Goal: Task Accomplishment & Management: Complete application form

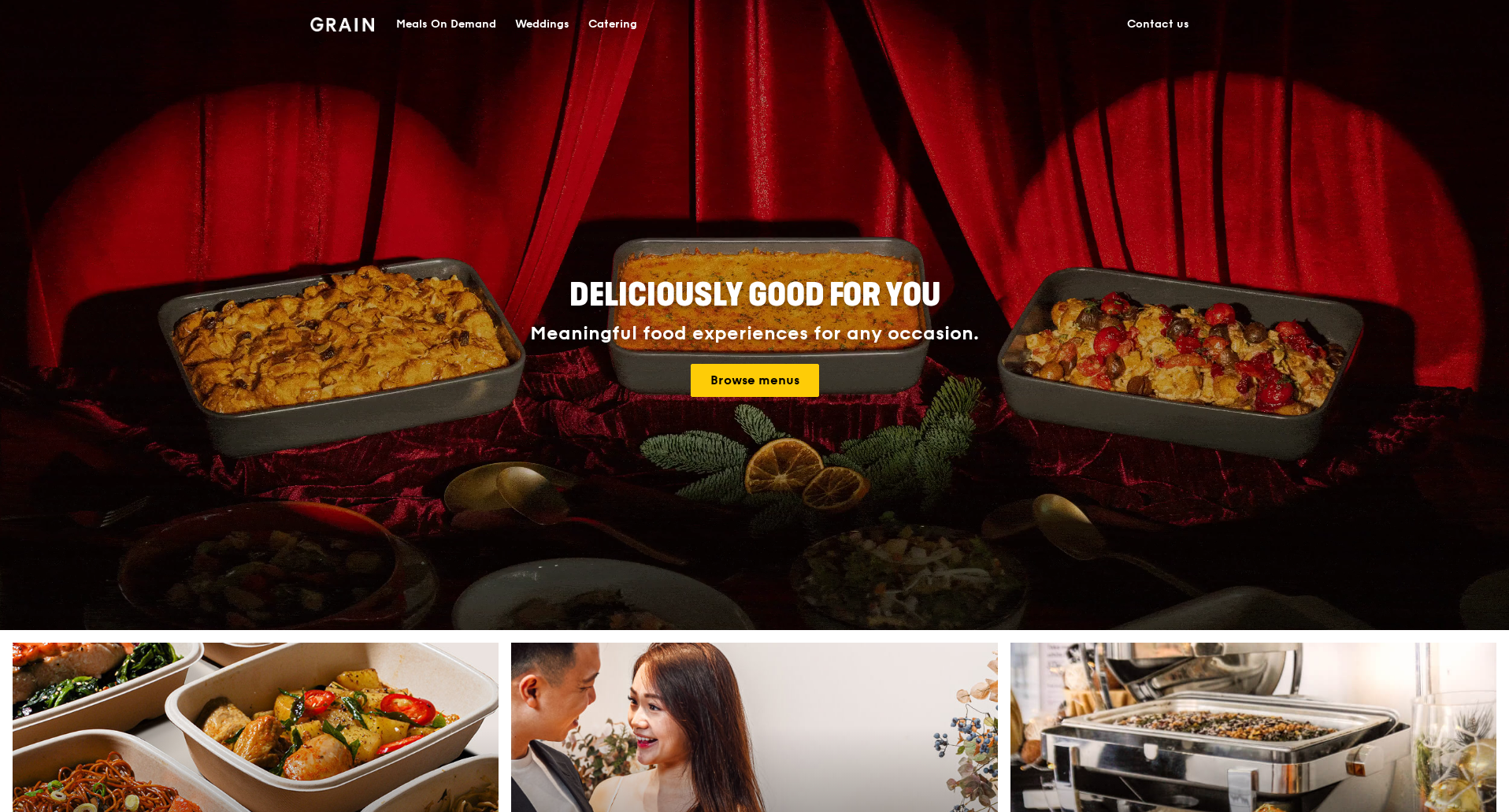
click at [330, 26] on img at bounding box center [342, 24] width 64 height 14
click at [603, 22] on div "Catering" at bounding box center [613, 24] width 49 height 47
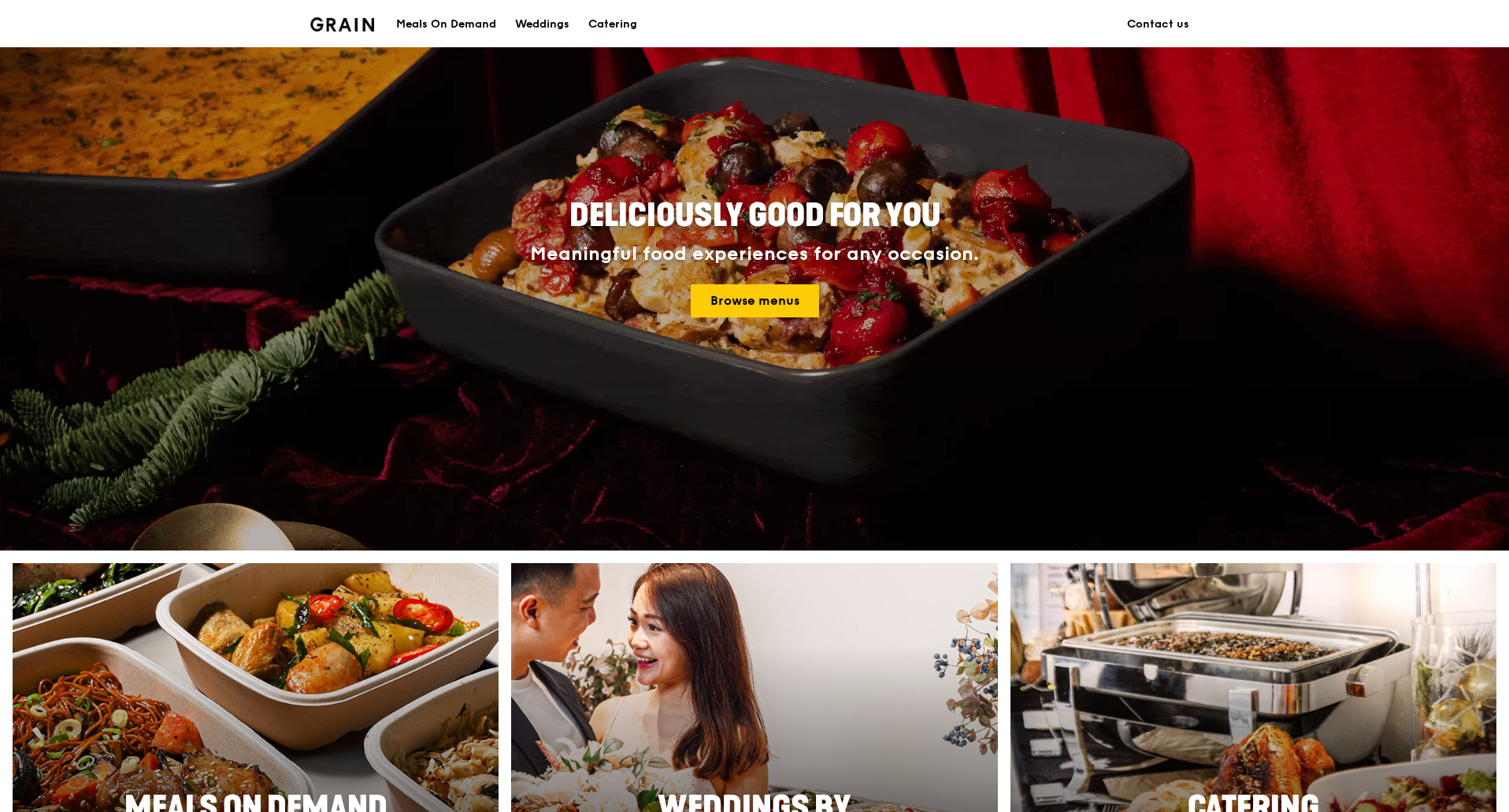
scroll to position [78, 0]
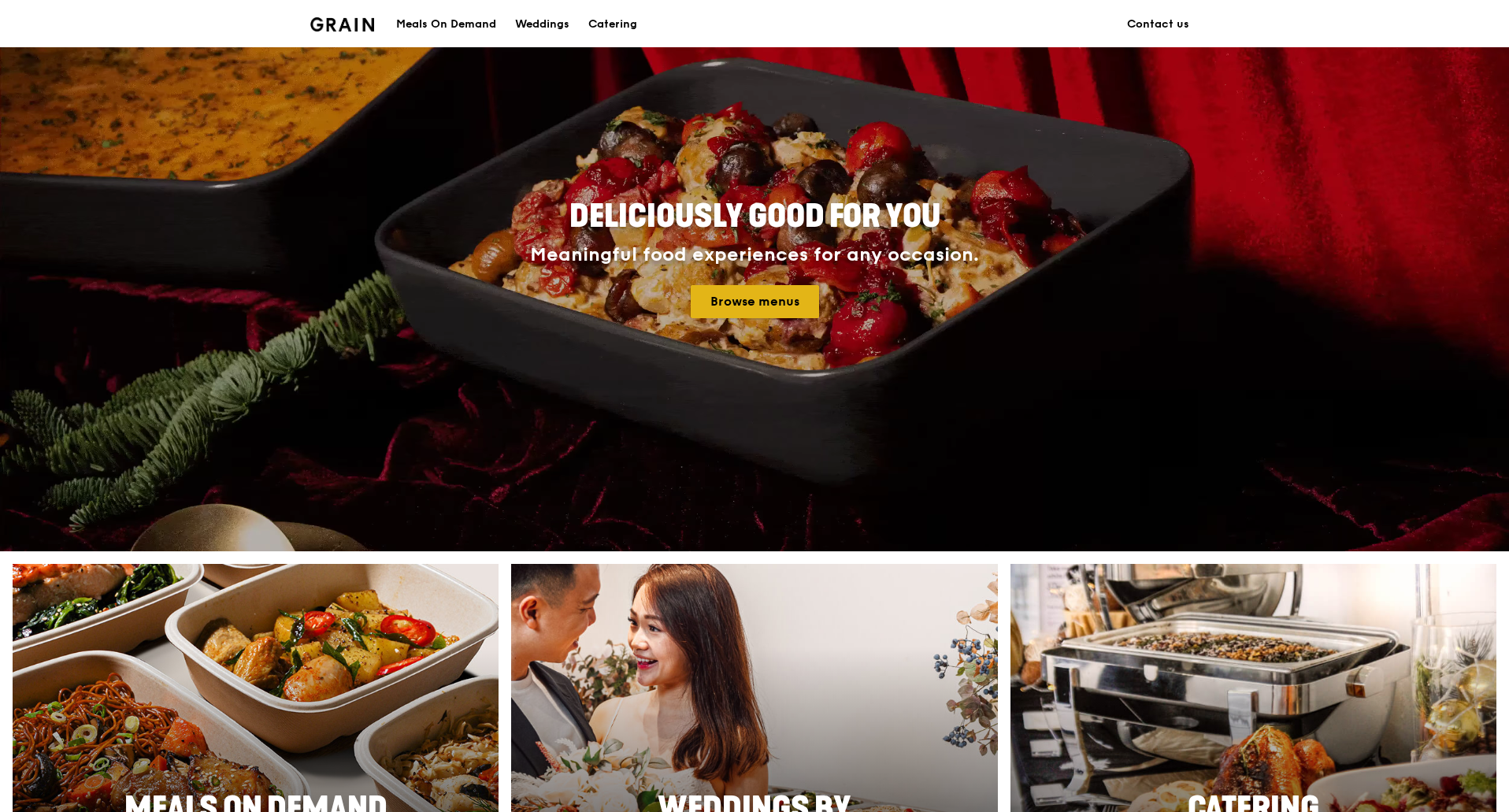
click at [748, 304] on link "Browse menus" at bounding box center [755, 302] width 129 height 33
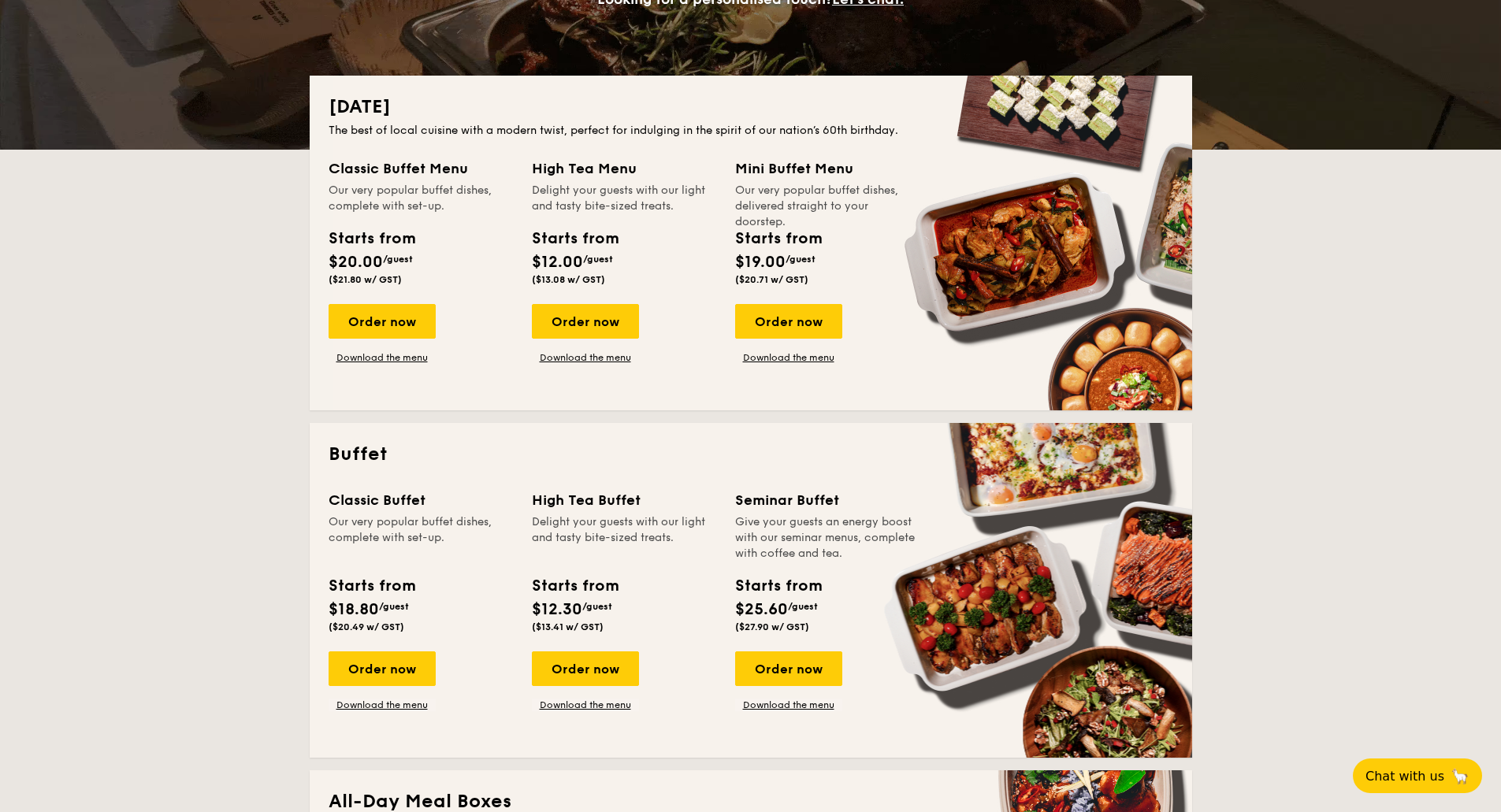
scroll to position [315, 0]
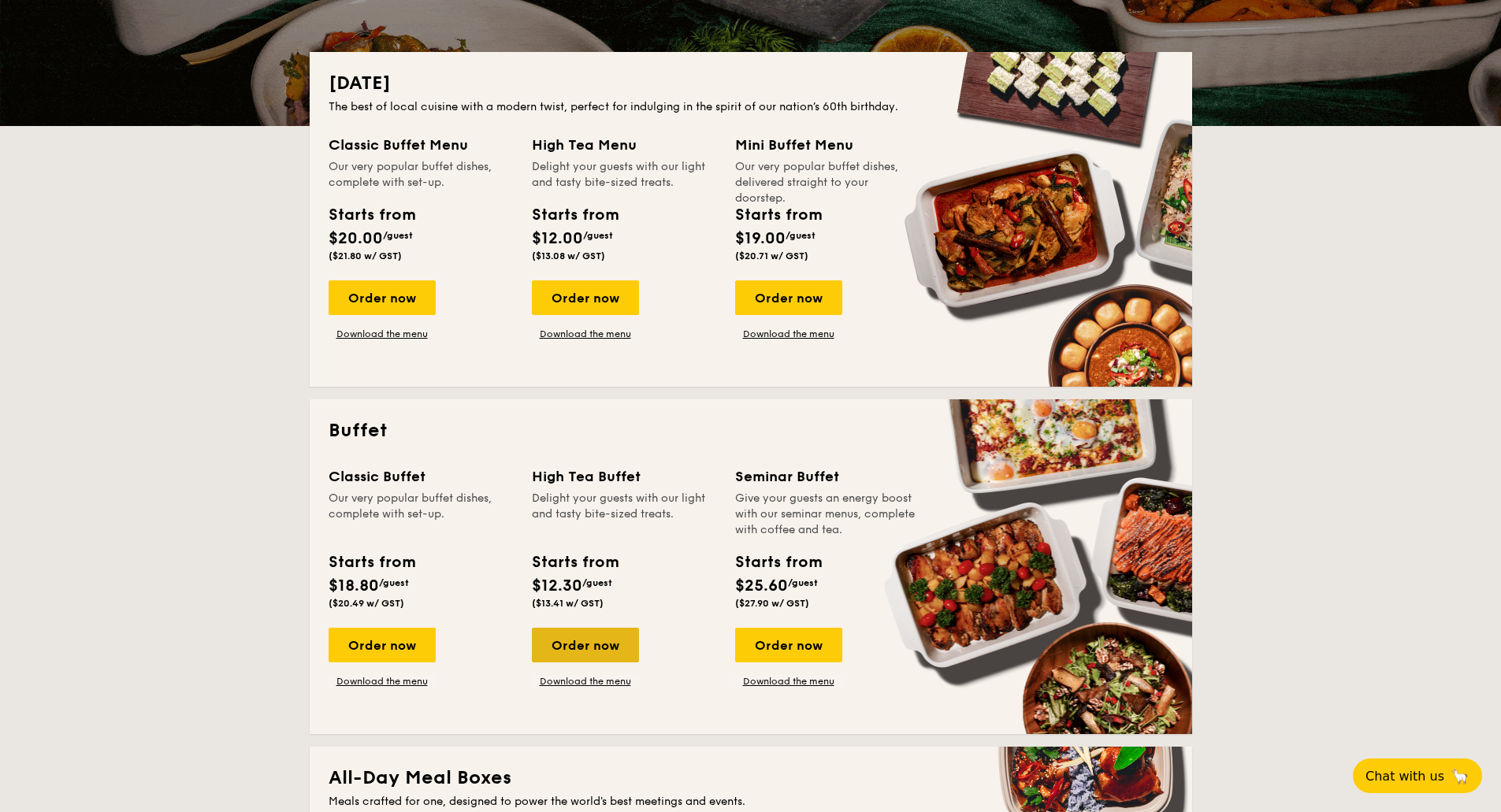
click at [595, 653] on div "Order now" at bounding box center [586, 645] width 107 height 35
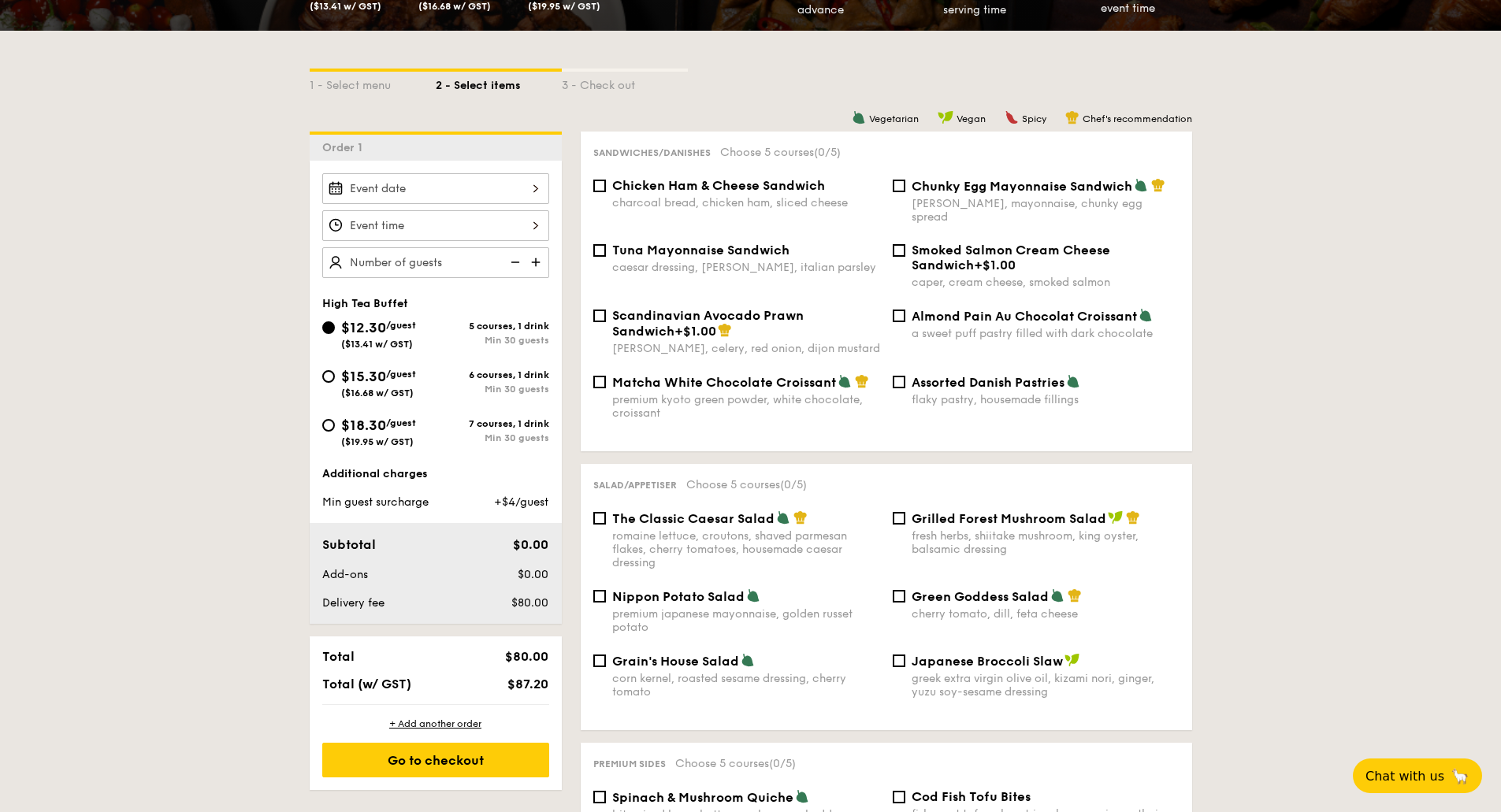
scroll to position [315, 0]
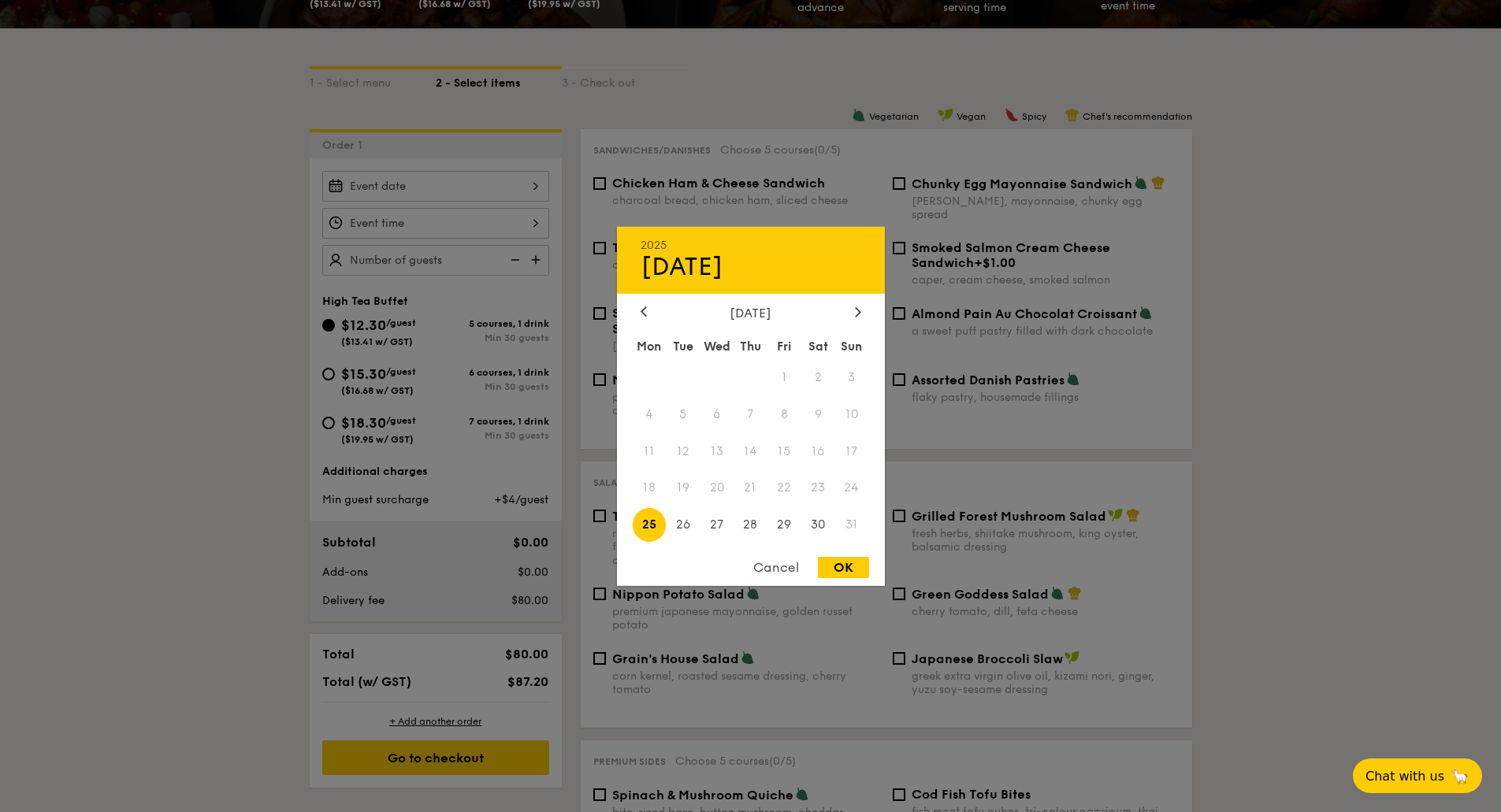
click at [447, 187] on div "2025 Aug 25 August 2025 Mon Tue Wed Thu Fri Sat Sun 1 2 3 4 5 6 7 8 9 10 11 12 …" at bounding box center [436, 187] width 227 height 31
click at [857, 319] on div at bounding box center [857, 313] width 14 height 15
click at [794, 381] on span "5" at bounding box center [784, 377] width 34 height 34
click at [848, 571] on div "OK" at bounding box center [844, 567] width 51 height 21
type input "Sep 05, 2025"
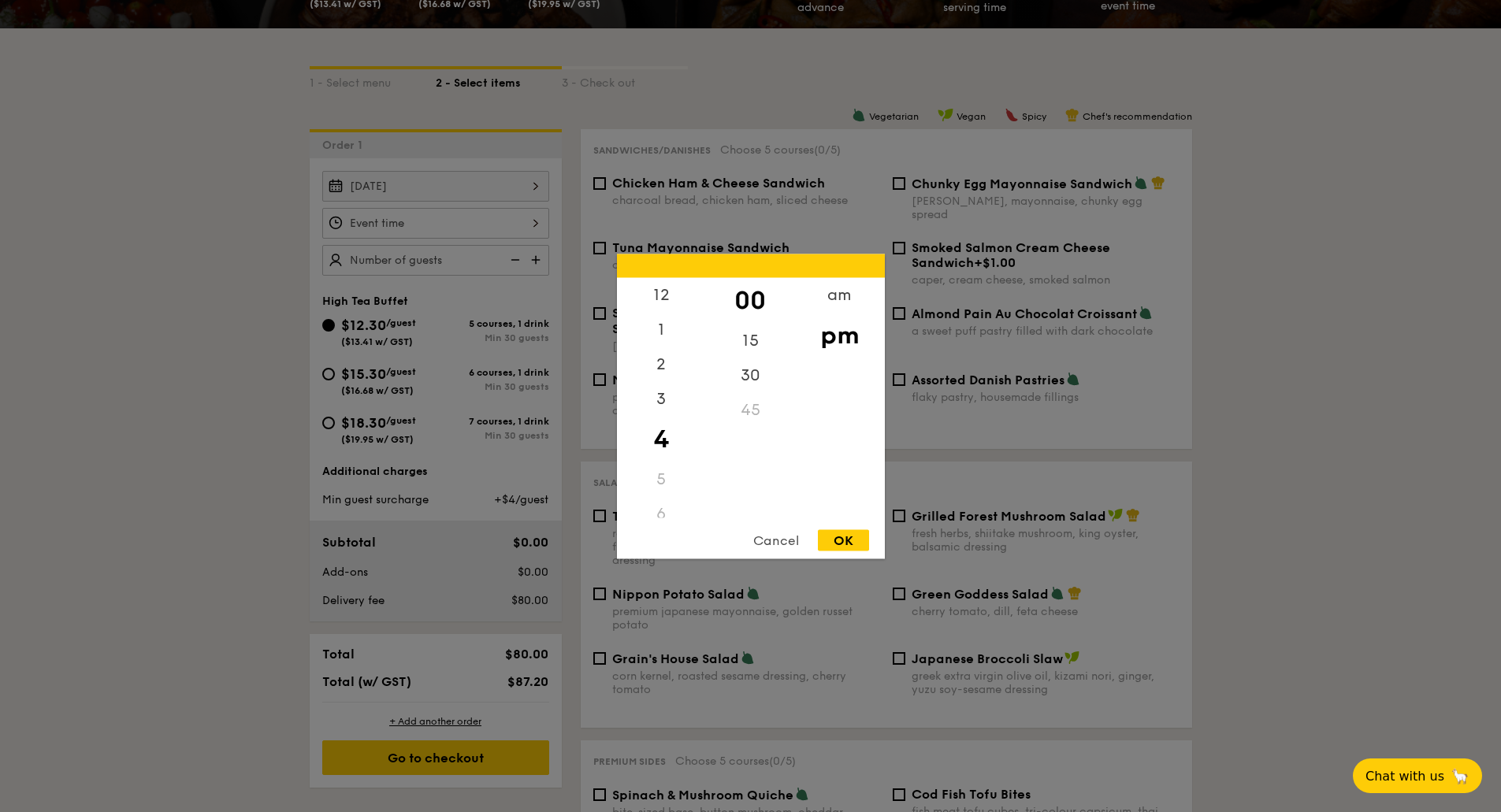
click at [436, 235] on div "12 1 2 3 4 5 6 7 8 9 10 11 00 15 30 45 am pm Cancel OK" at bounding box center [436, 223] width 227 height 31
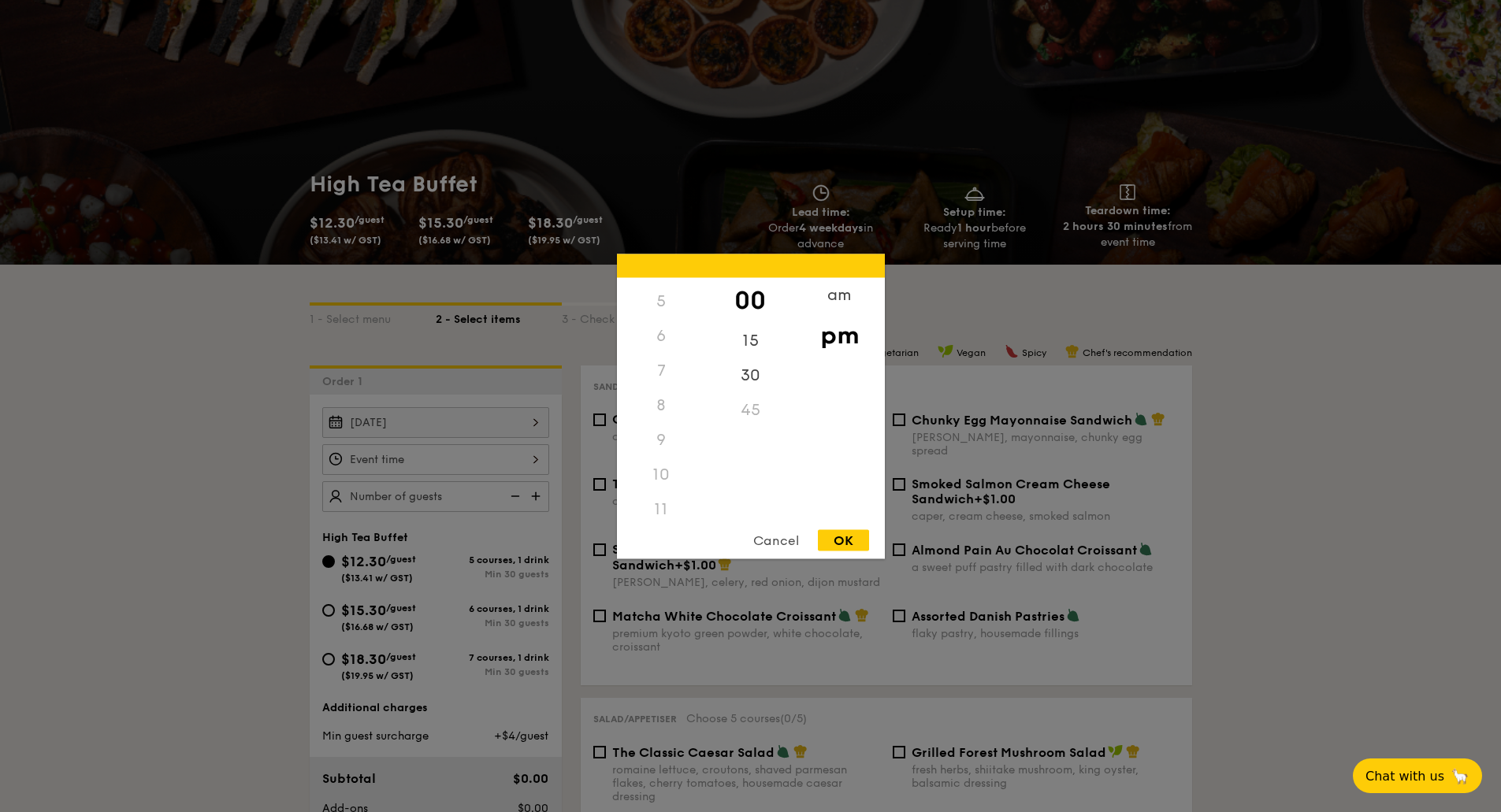
scroll to position [187, 0]
click at [658, 469] on div "10" at bounding box center [661, 465] width 89 height 35
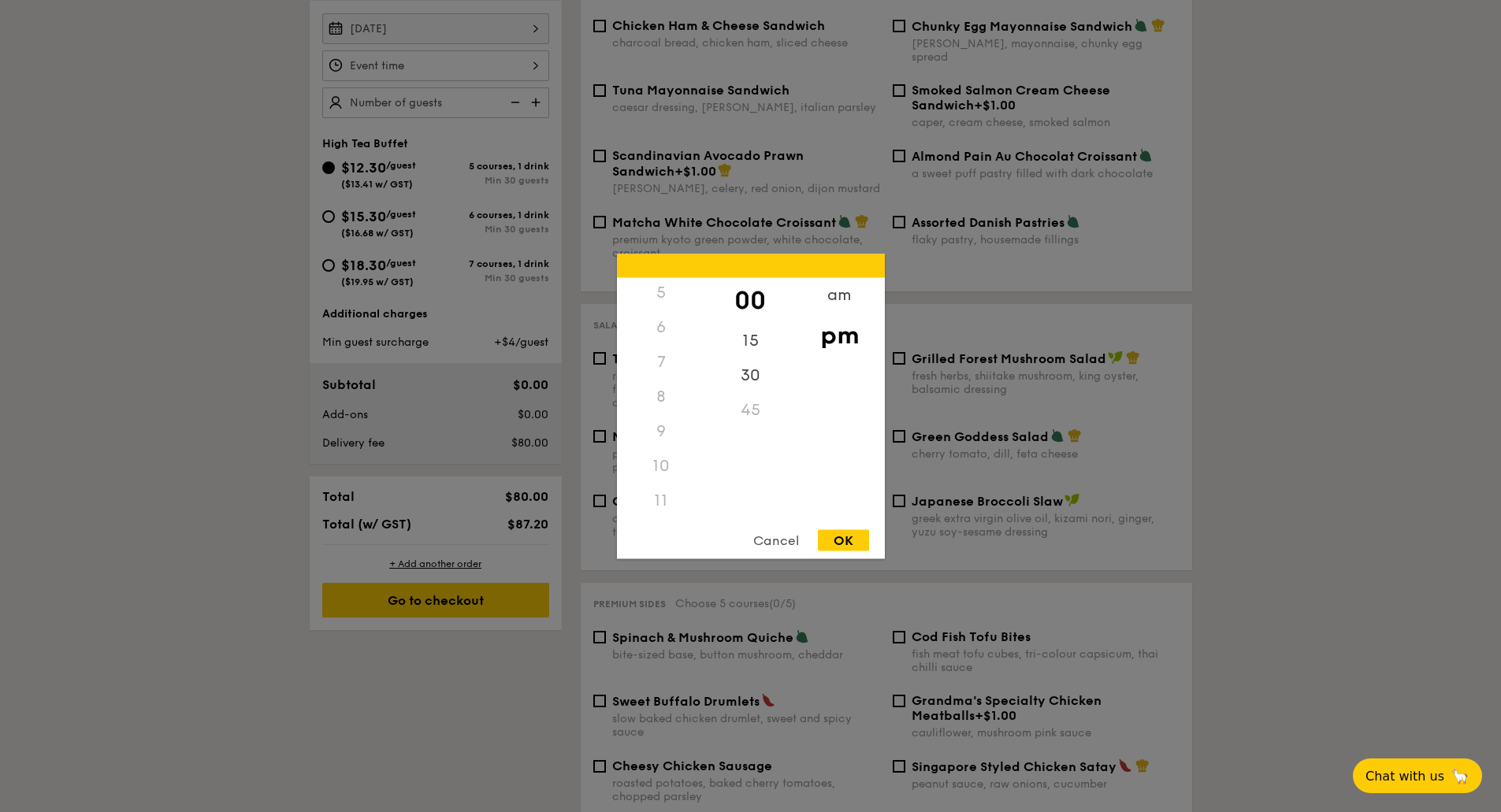
click at [1248, 285] on div at bounding box center [750, 406] width 1501 height 812
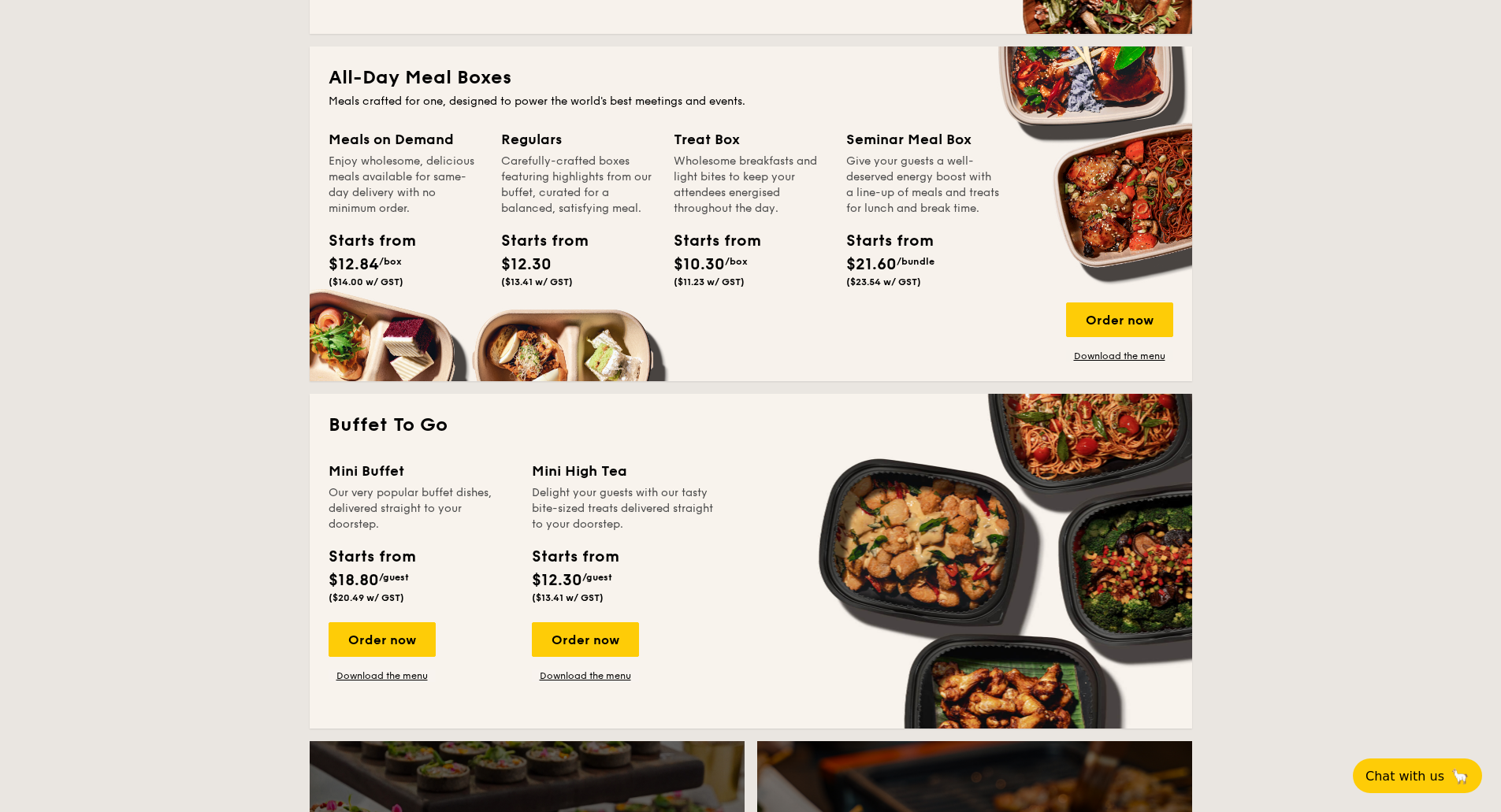
scroll to position [1103, 0]
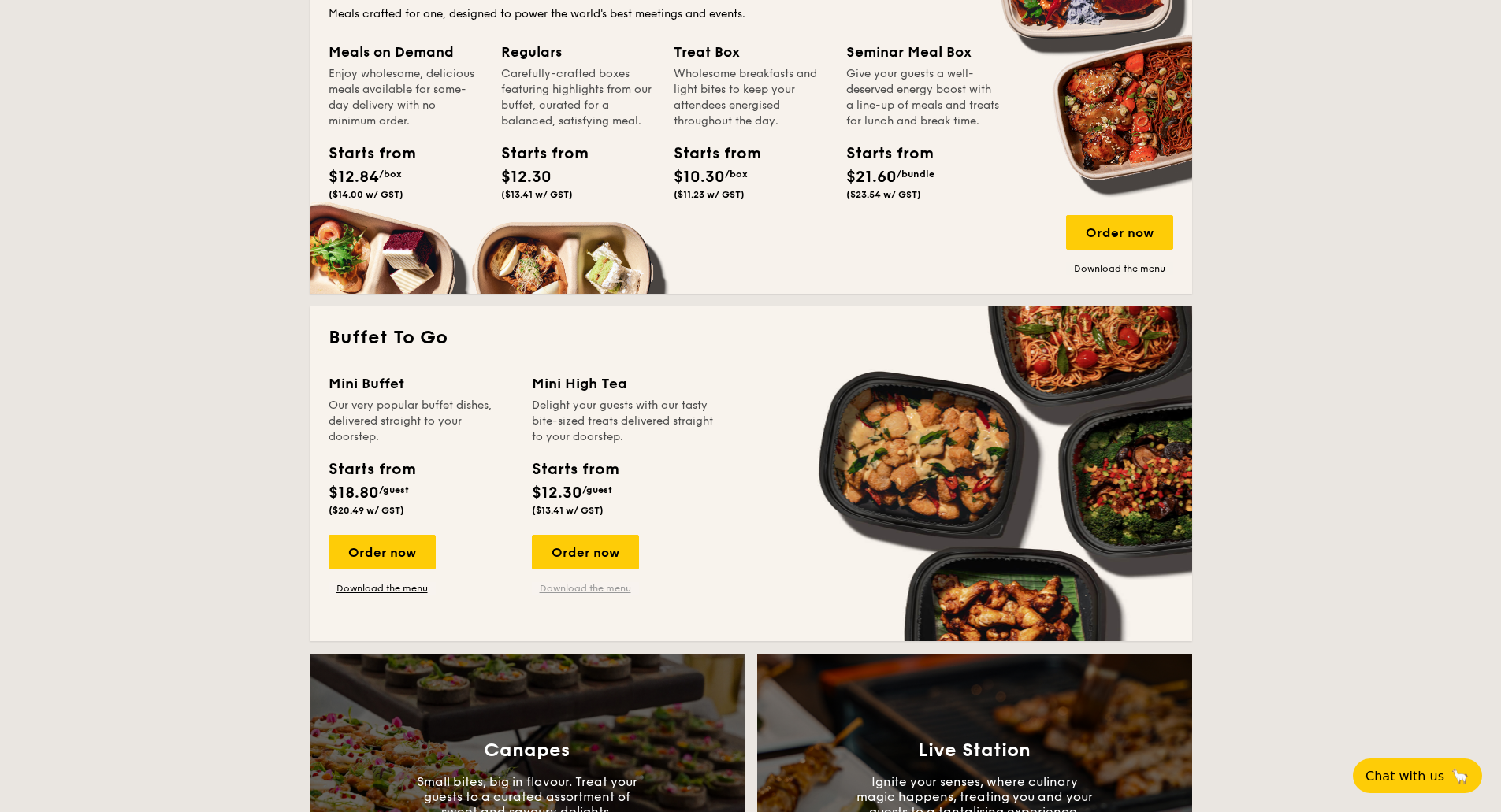
click at [608, 590] on link "Download the menu" at bounding box center [586, 588] width 107 height 13
click at [611, 554] on div "Order now" at bounding box center [586, 552] width 107 height 35
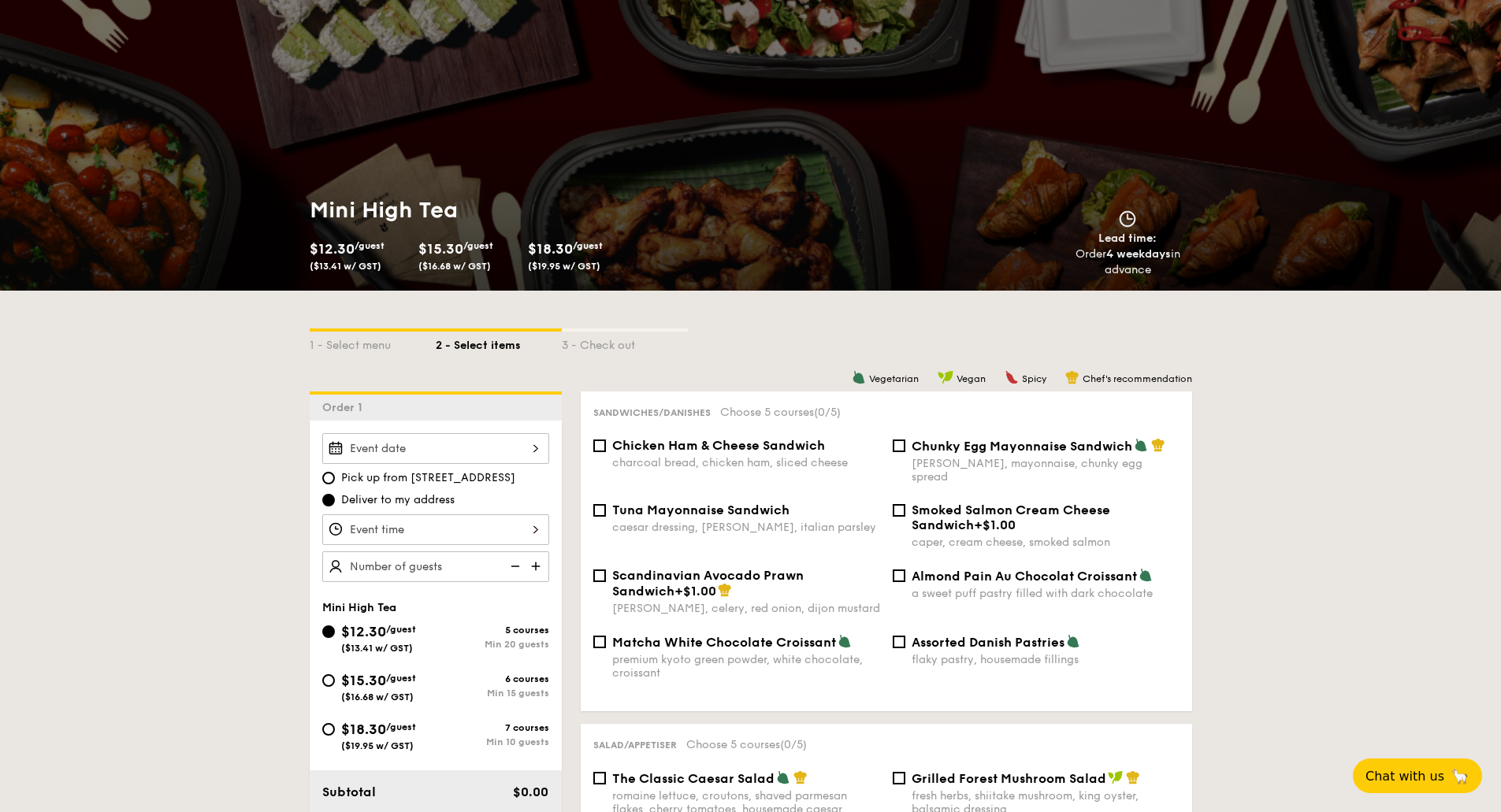
scroll to position [78, 0]
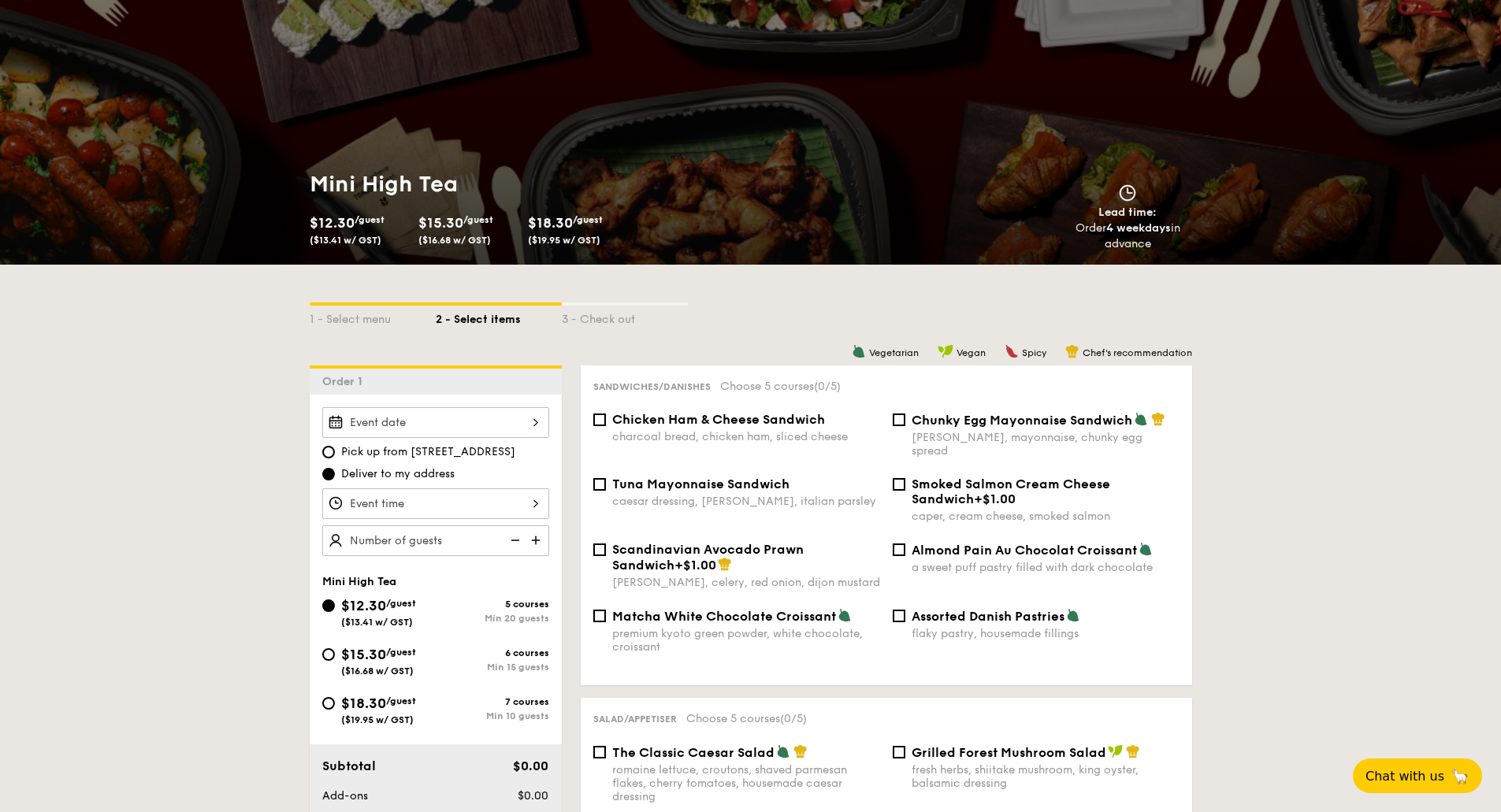
click at [523, 418] on div at bounding box center [436, 423] width 227 height 31
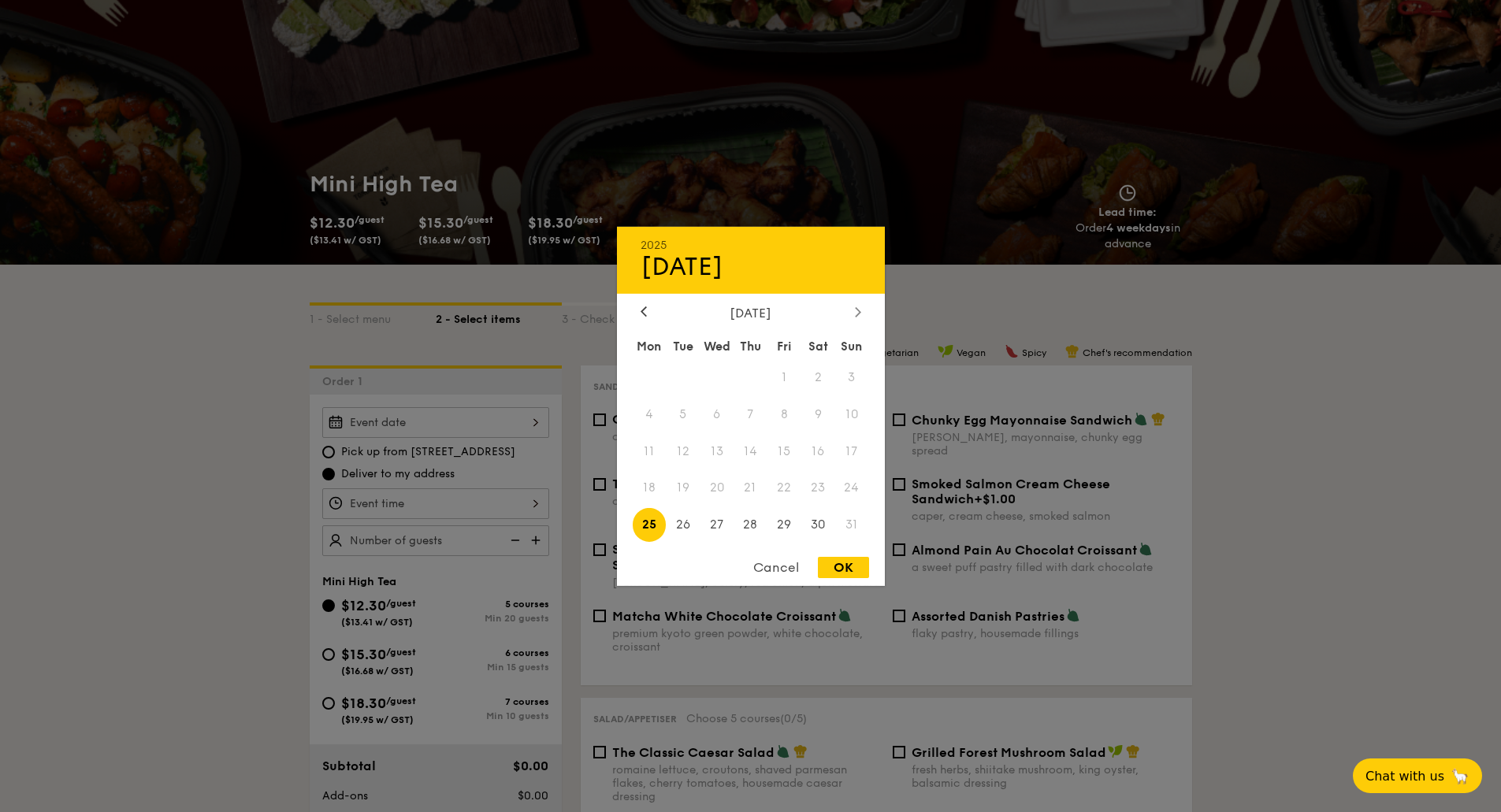
click at [858, 308] on icon at bounding box center [857, 312] width 6 height 10
click at [788, 381] on span "5" at bounding box center [784, 377] width 34 height 34
drag, startPoint x: 853, startPoint y: 568, endPoint x: 523, endPoint y: 471, distance: 344.0
click at [853, 567] on div "OK" at bounding box center [844, 567] width 51 height 21
type input "Sep 05, 2025"
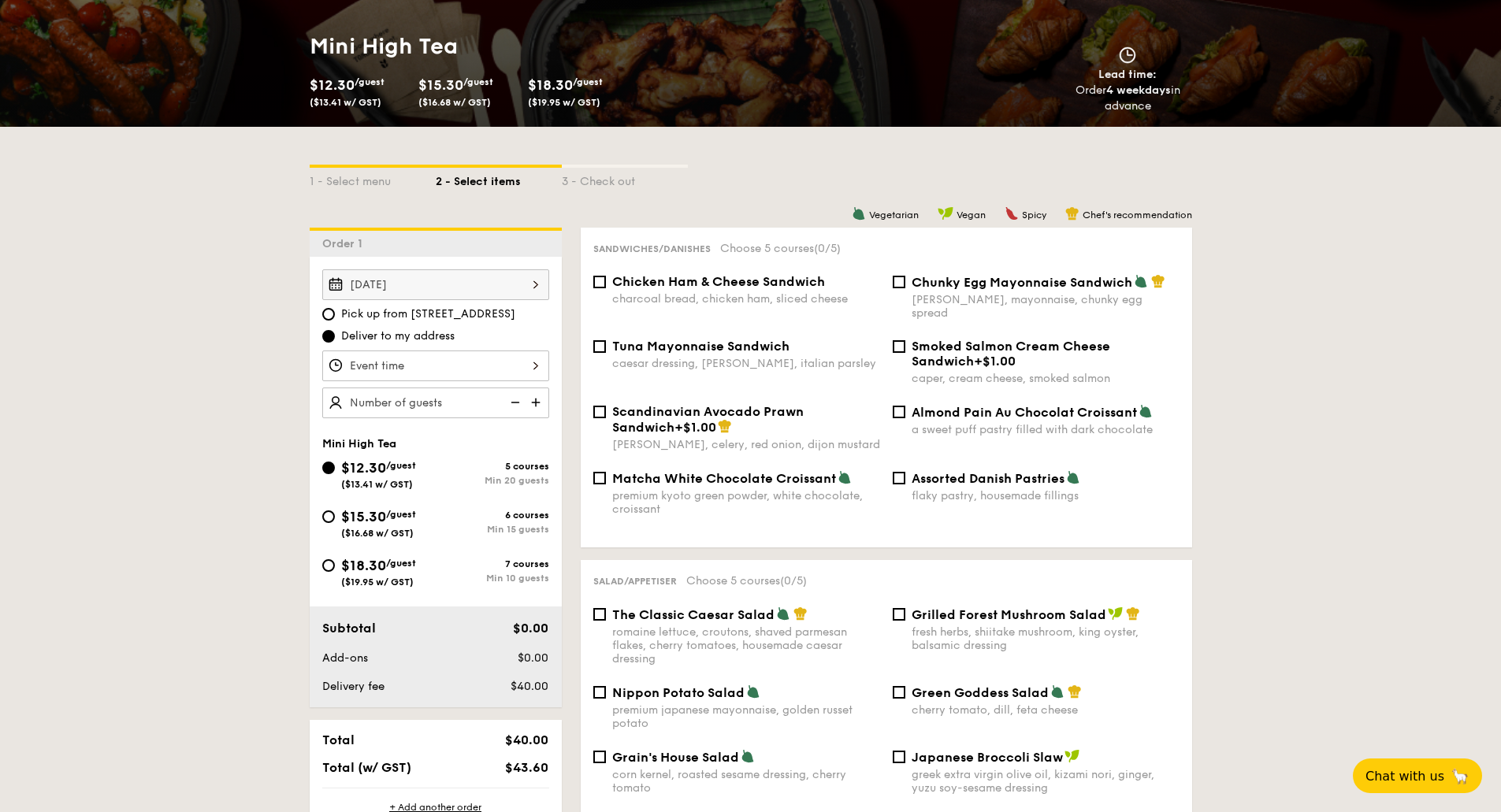
scroll to position [236, 0]
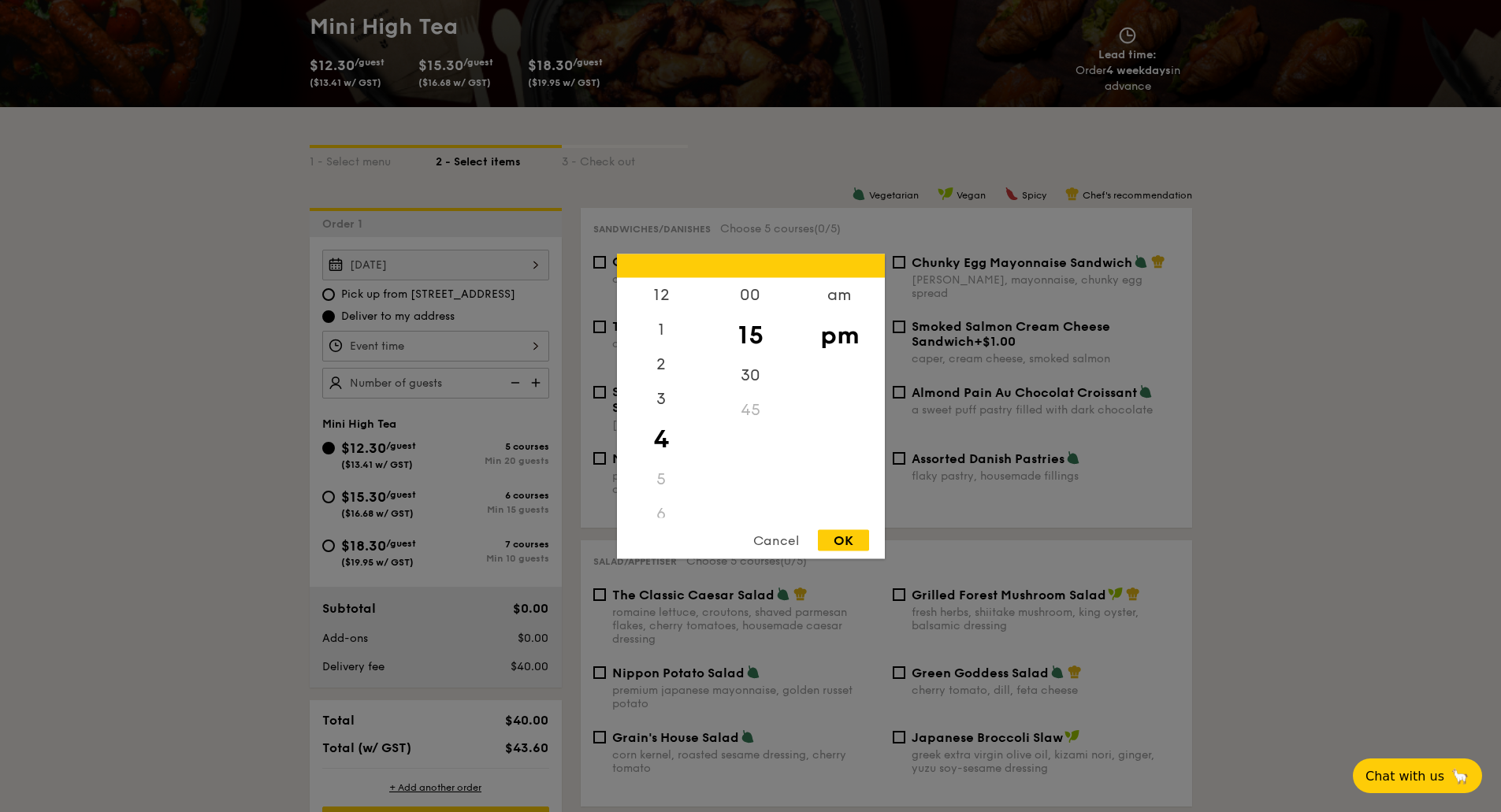
click at [488, 344] on div "12 1 2 3 4 5 6 7 8 9 10 11 00 15 30 45 am pm Cancel OK" at bounding box center [436, 346] width 227 height 31
click at [661, 464] on div "10" at bounding box center [661, 465] width 89 height 35
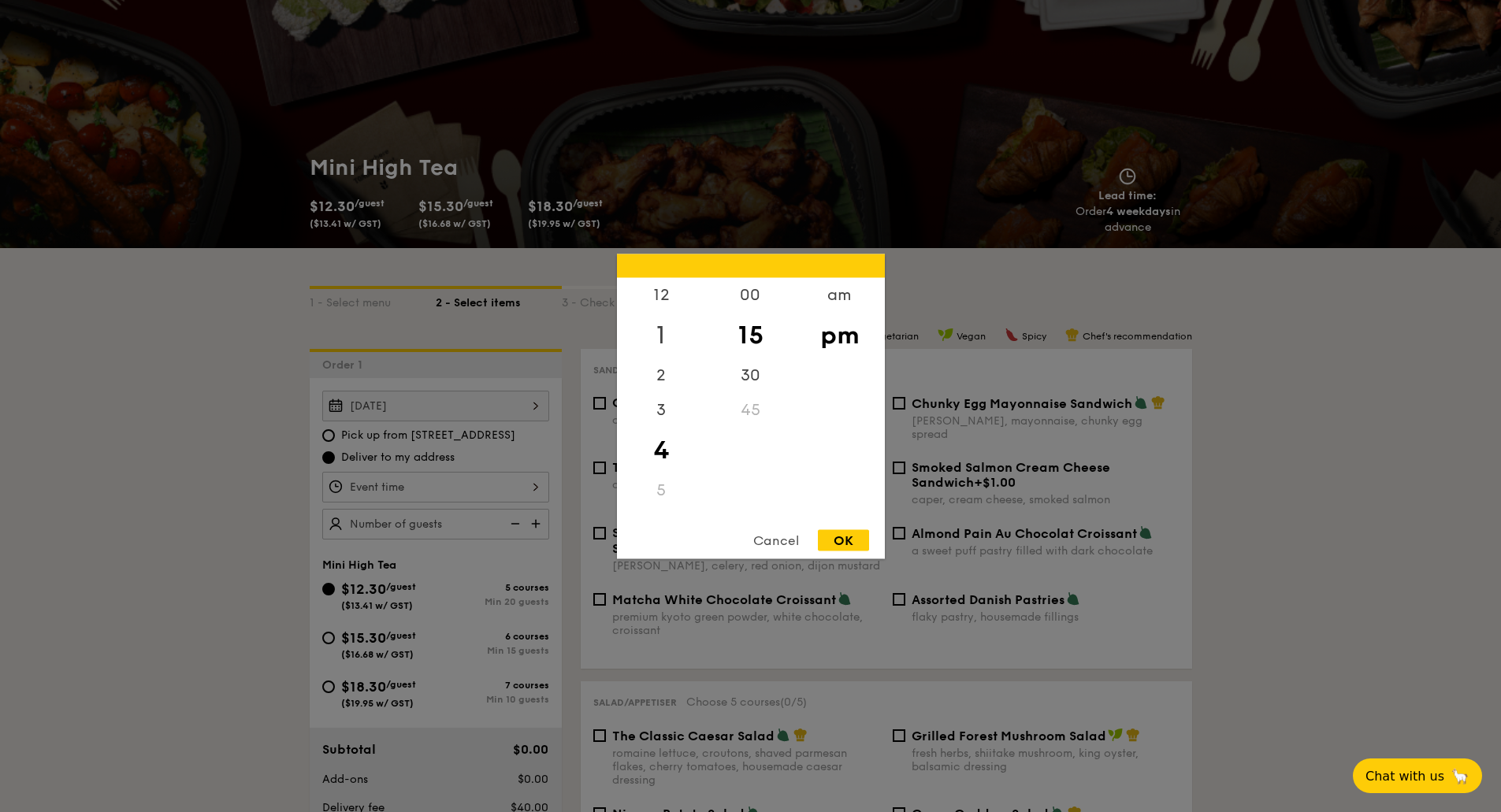
scroll to position [78, 0]
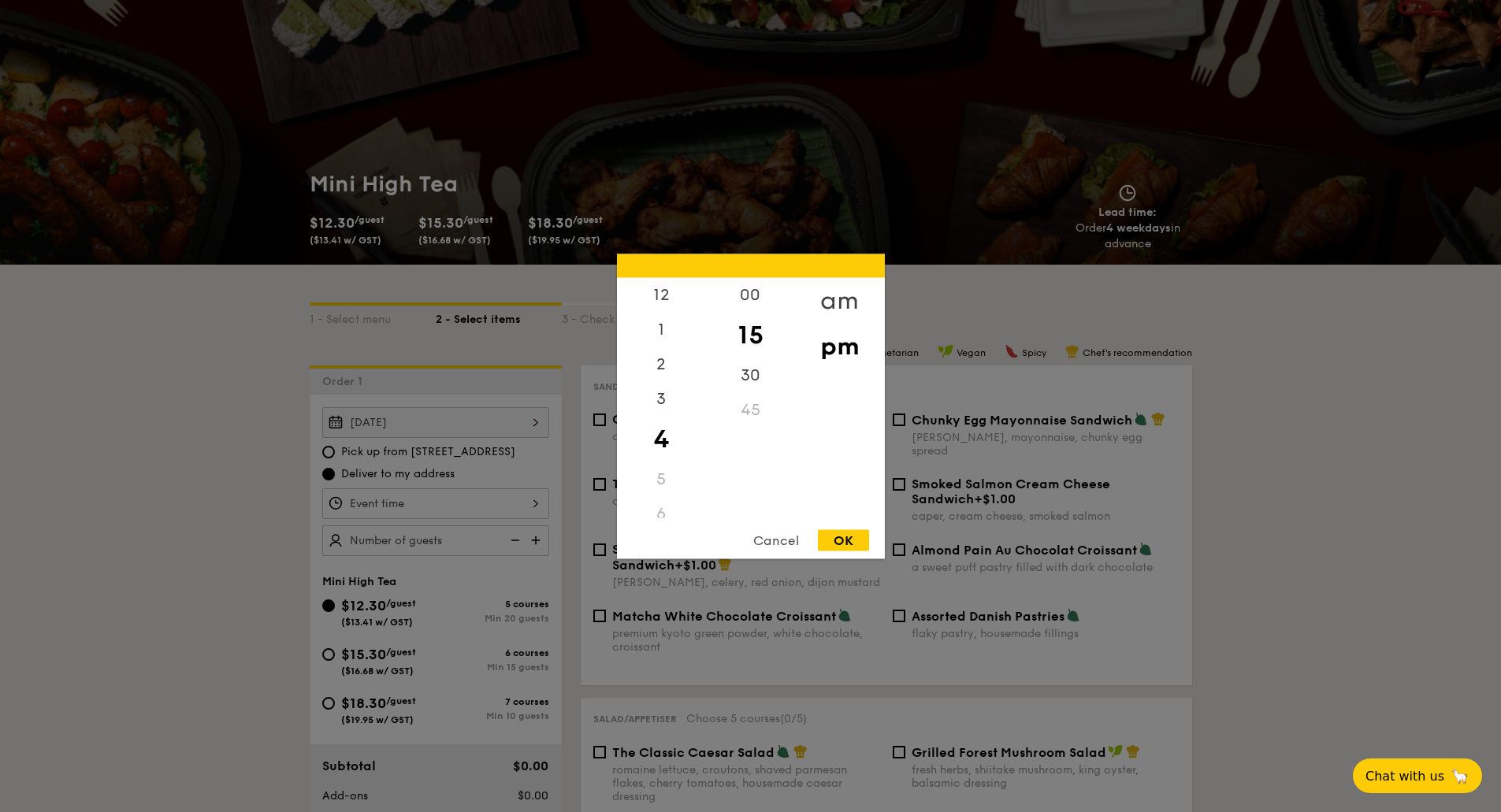
click at [841, 302] on div "am" at bounding box center [840, 300] width 89 height 46
click at [782, 547] on div "Cancel" at bounding box center [776, 539] width 78 height 21
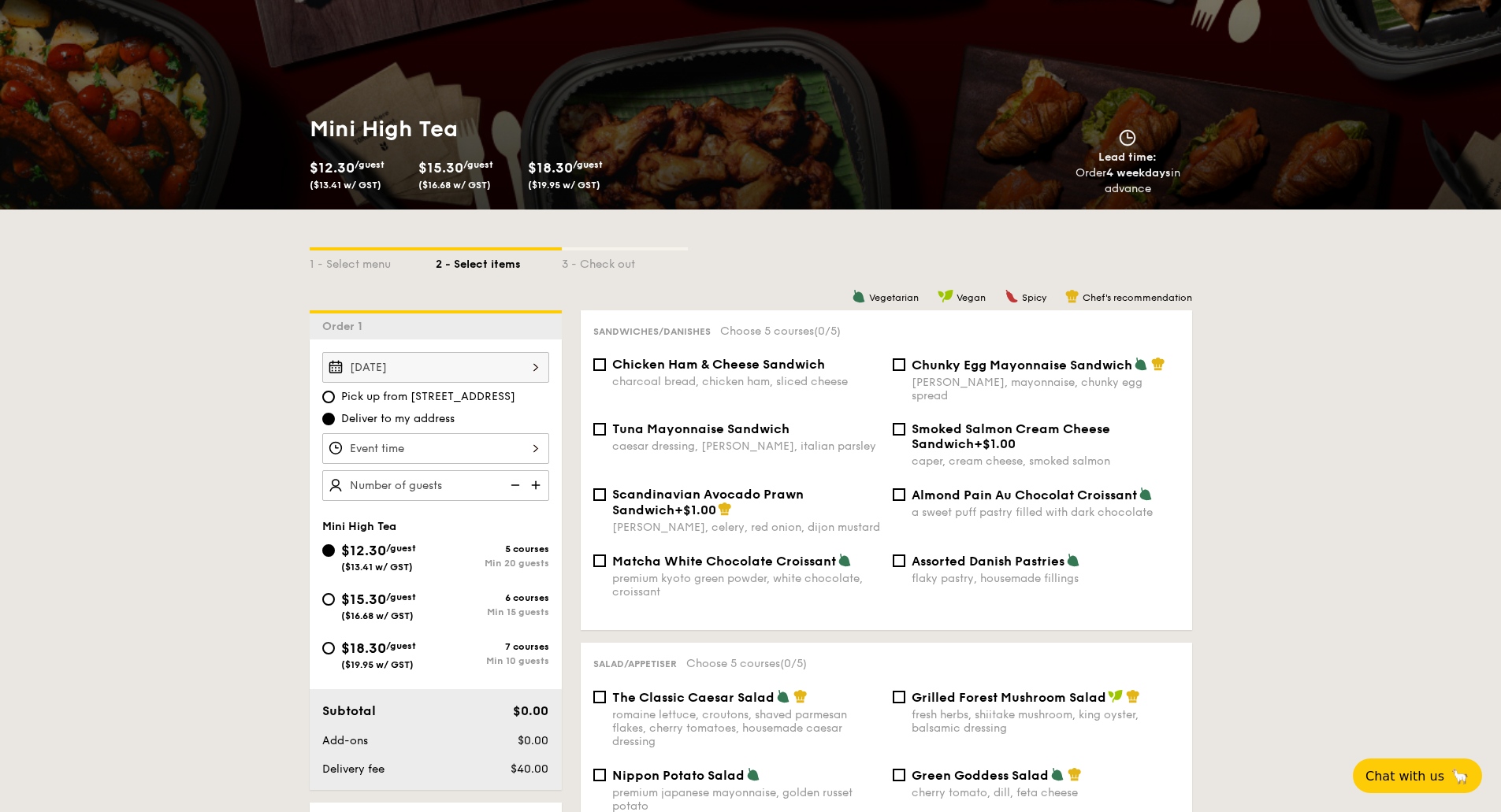
scroll to position [158, 0]
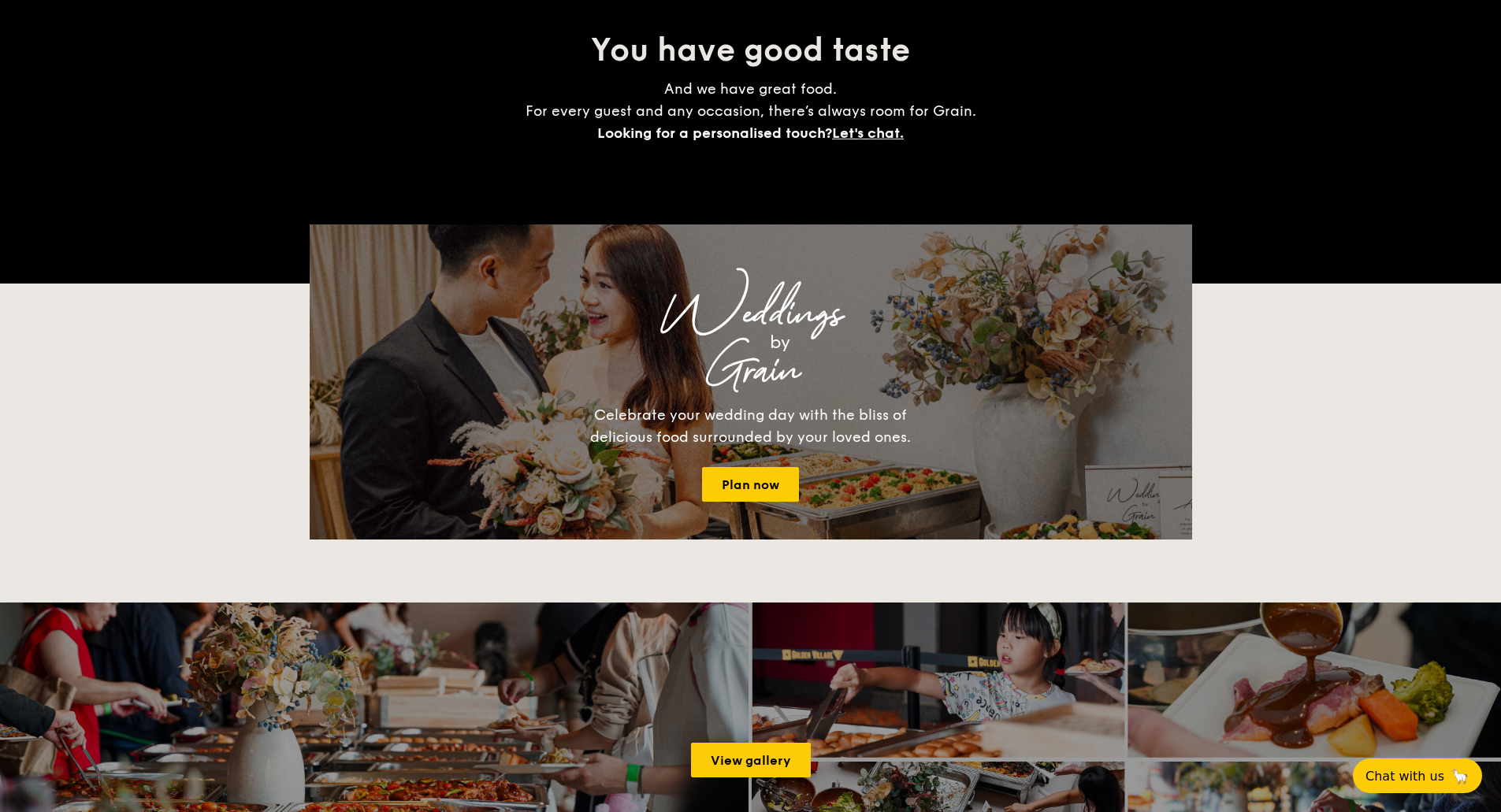
scroll to position [2825, 0]
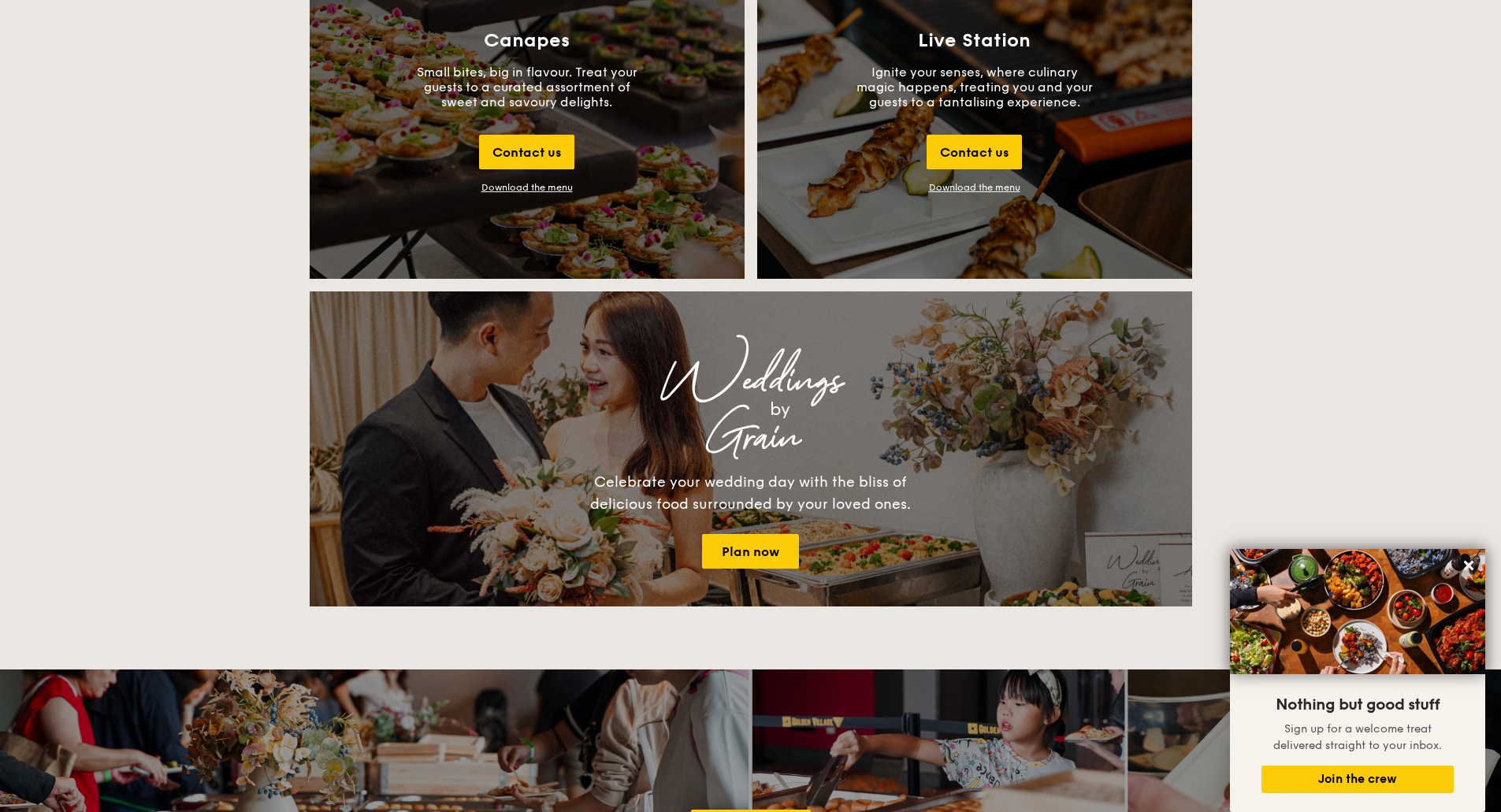
scroll to position [1811, 0]
click at [551, 187] on div "Download the menu" at bounding box center [527, 187] width 91 height 11
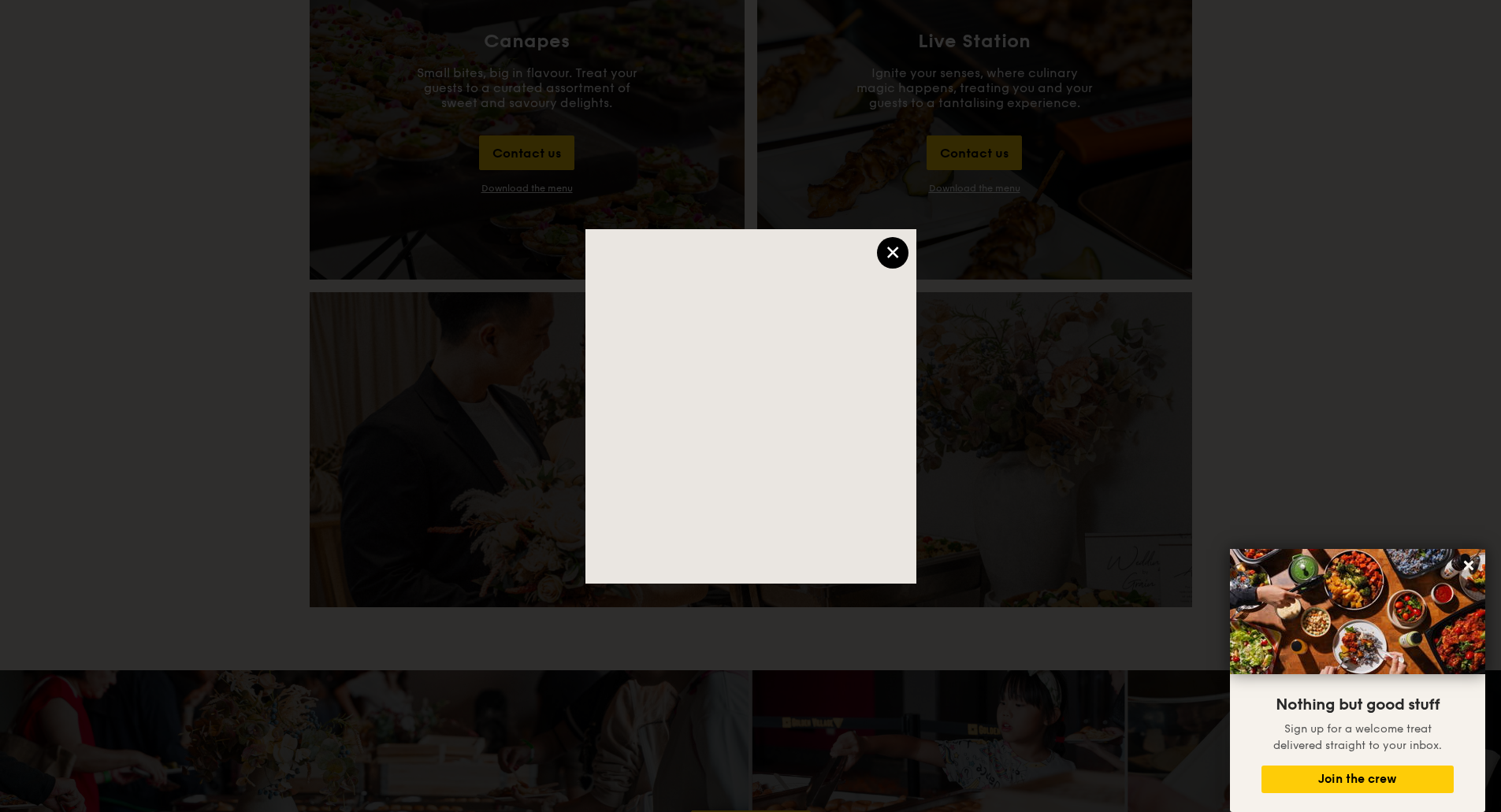
click at [903, 255] on div "×" at bounding box center [892, 252] width 32 height 32
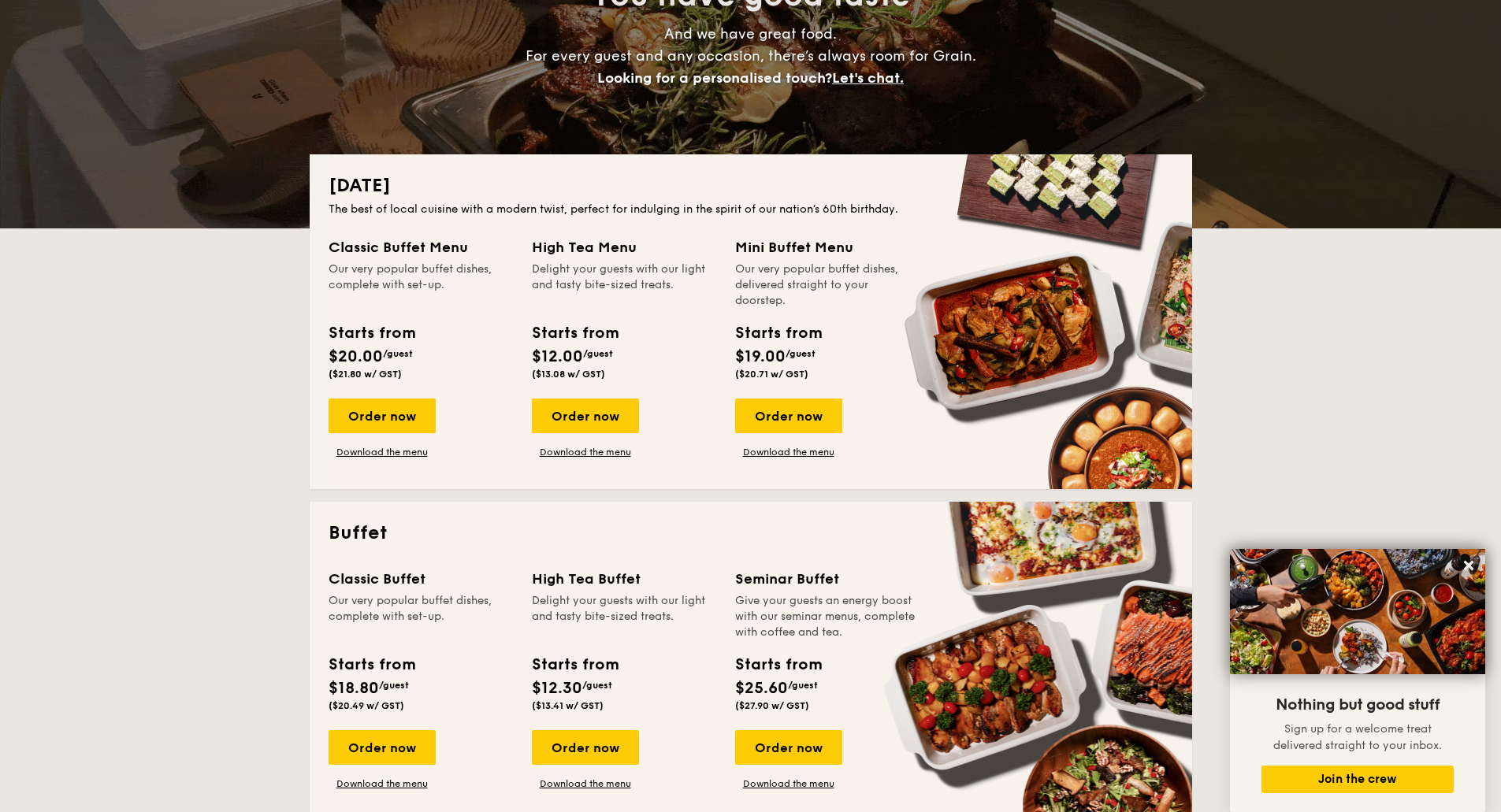
scroll to position [0, 0]
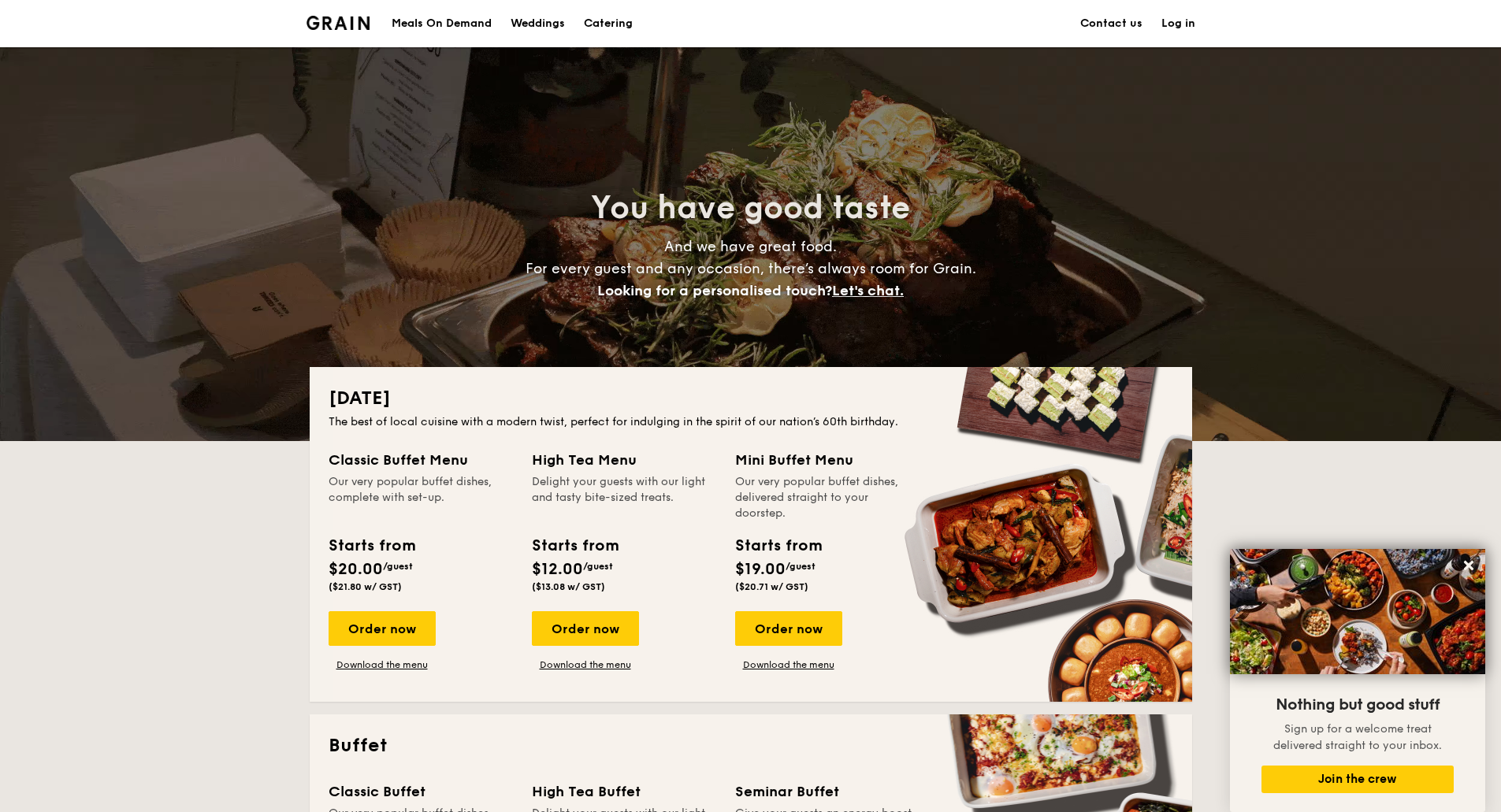
click at [1110, 19] on link "Contact us" at bounding box center [1111, 23] width 62 height 47
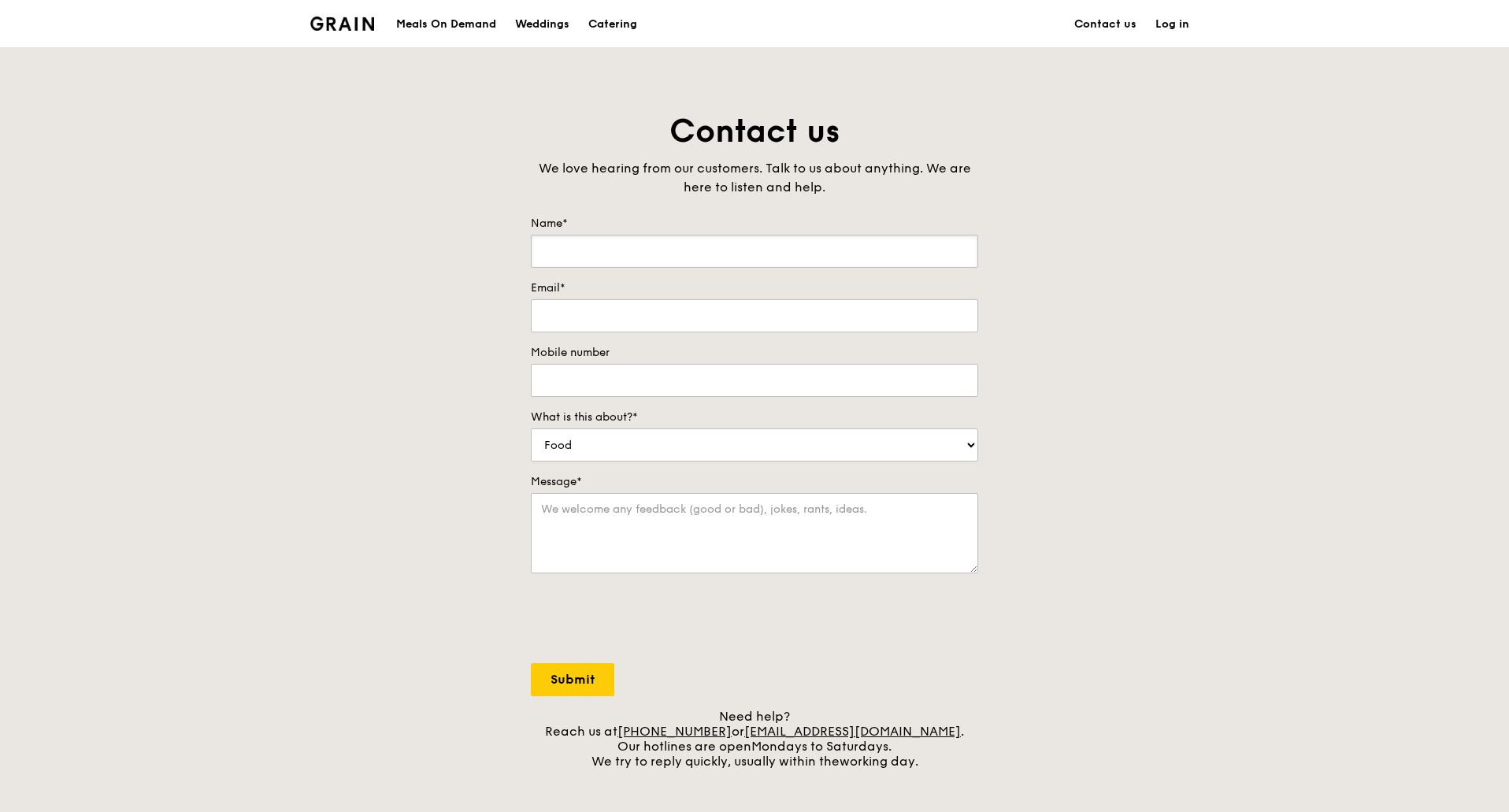
click at [713, 252] on input "Name*" at bounding box center [754, 251] width 447 height 33
type input "[PERSON_NAME]"
click at [706, 315] on input "Email*" at bounding box center [754, 315] width 447 height 33
type input "[PERSON_NAME][EMAIL_ADDRESS][PERSON_NAME][PERSON_NAME][DOMAIN_NAME]"
click at [694, 383] on input "Mobile number" at bounding box center [754, 380] width 447 height 33
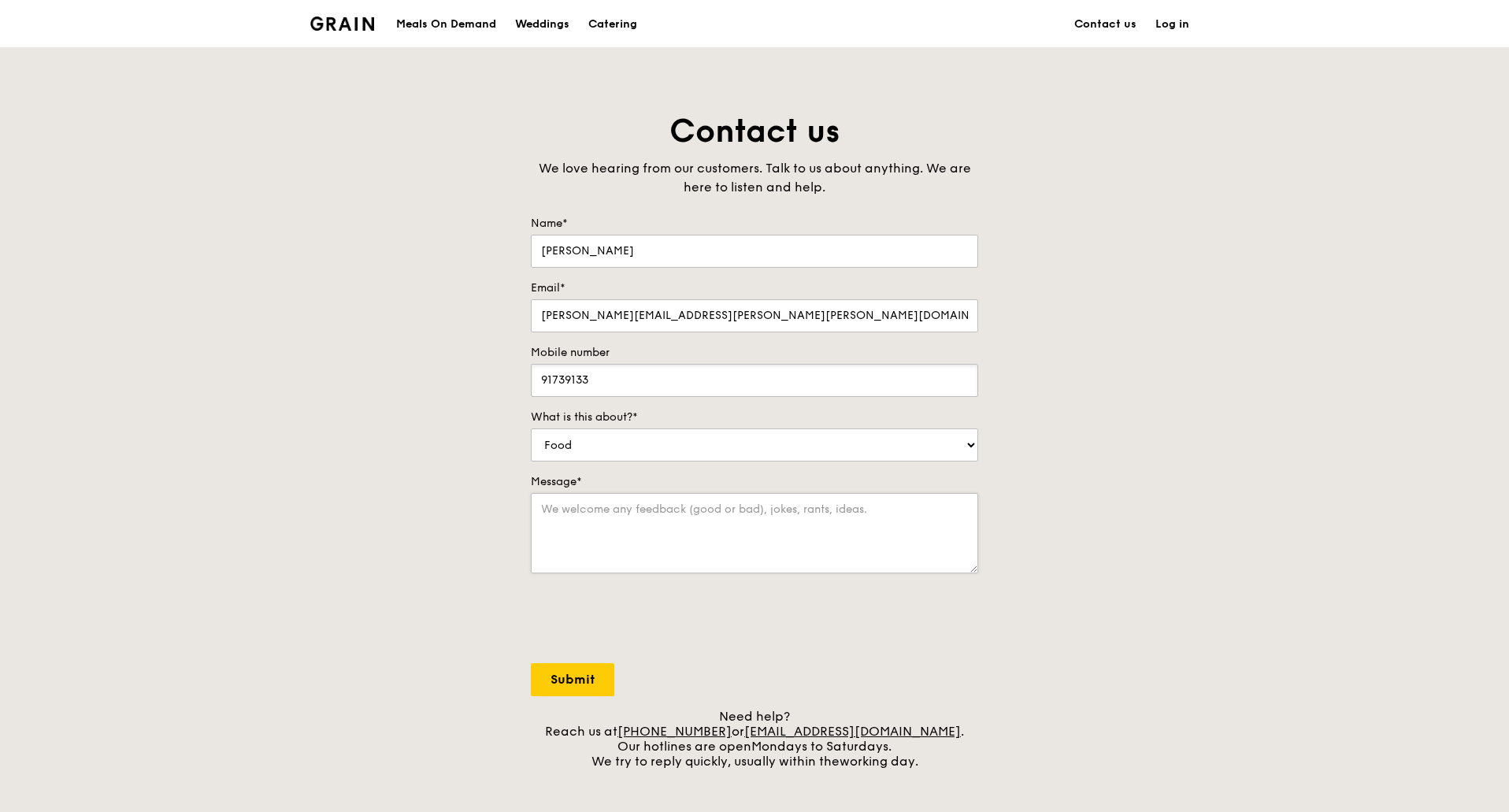
type input "91739133"
click at [707, 531] on textarea "Message*" at bounding box center [754, 533] width 447 height 80
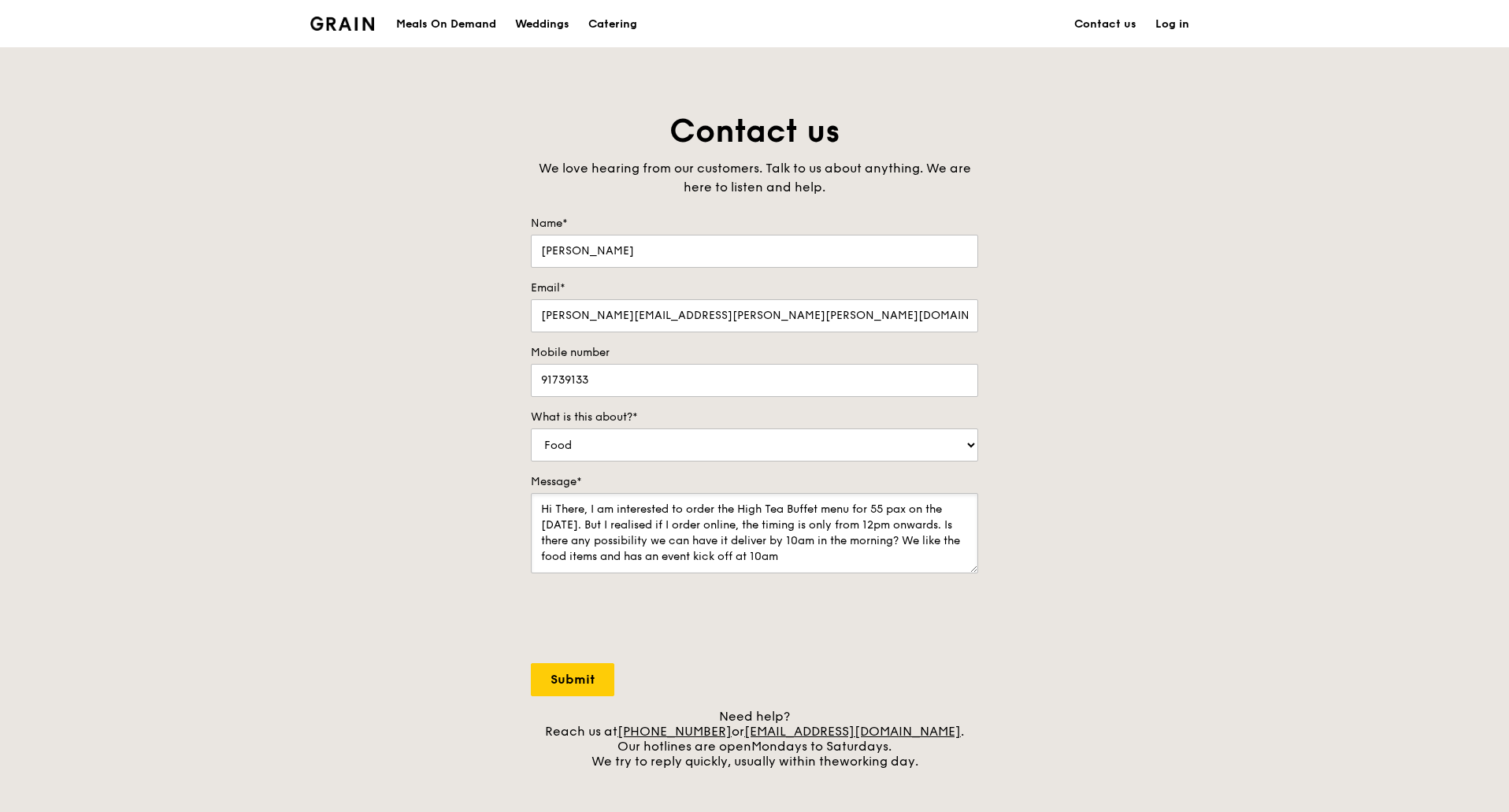
click at [809, 538] on textarea "Hi There, I am interested to order the High Tea Buffet menu for 55 pax on the 5…" at bounding box center [754, 533] width 447 height 80
click at [822, 561] on textarea "Hi There, I am interested to order the High Tea Buffet menu for 55 pax on the 5…" at bounding box center [754, 533] width 447 height 80
click at [902, 555] on textarea "Hi There, I am interested to order the High Tea Buffet menu for 55 pax on the 5…" at bounding box center [754, 533] width 447 height 80
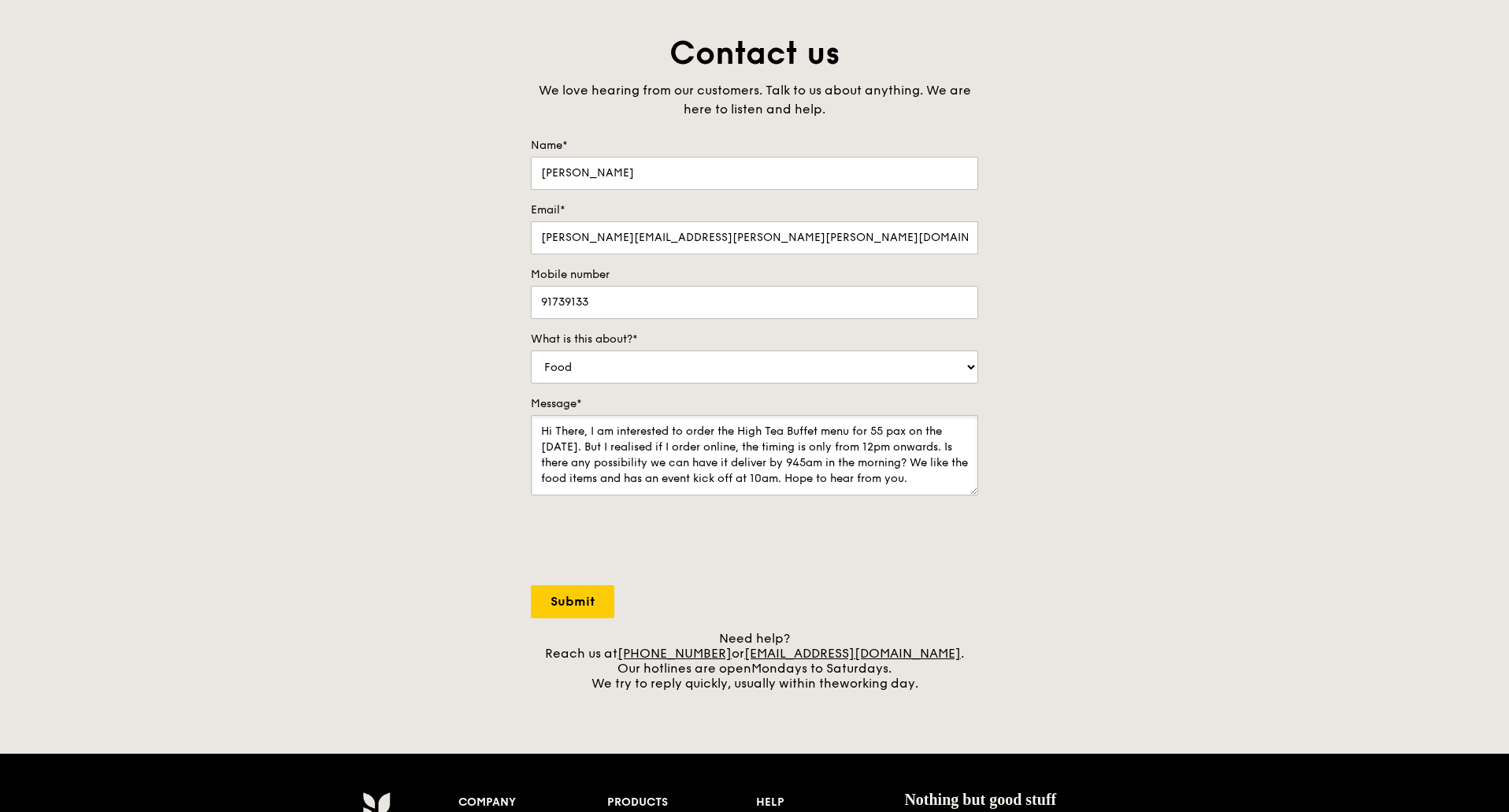
scroll to position [78, 0]
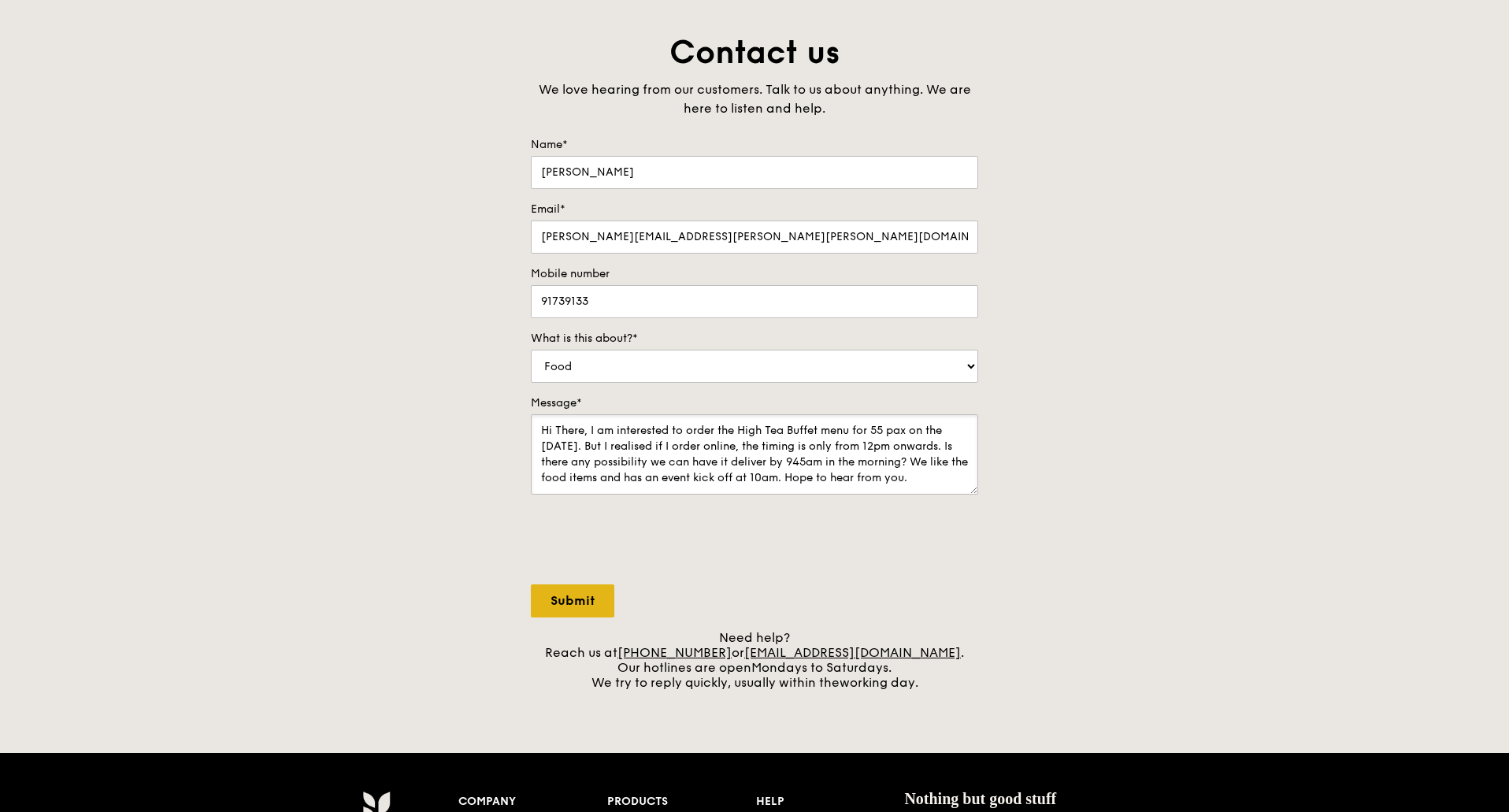
type textarea "Hi There, I am interested to order the High Tea Buffet menu for 55 pax on the 5…"
click at [573, 603] on input "Submit" at bounding box center [573, 601] width 84 height 33
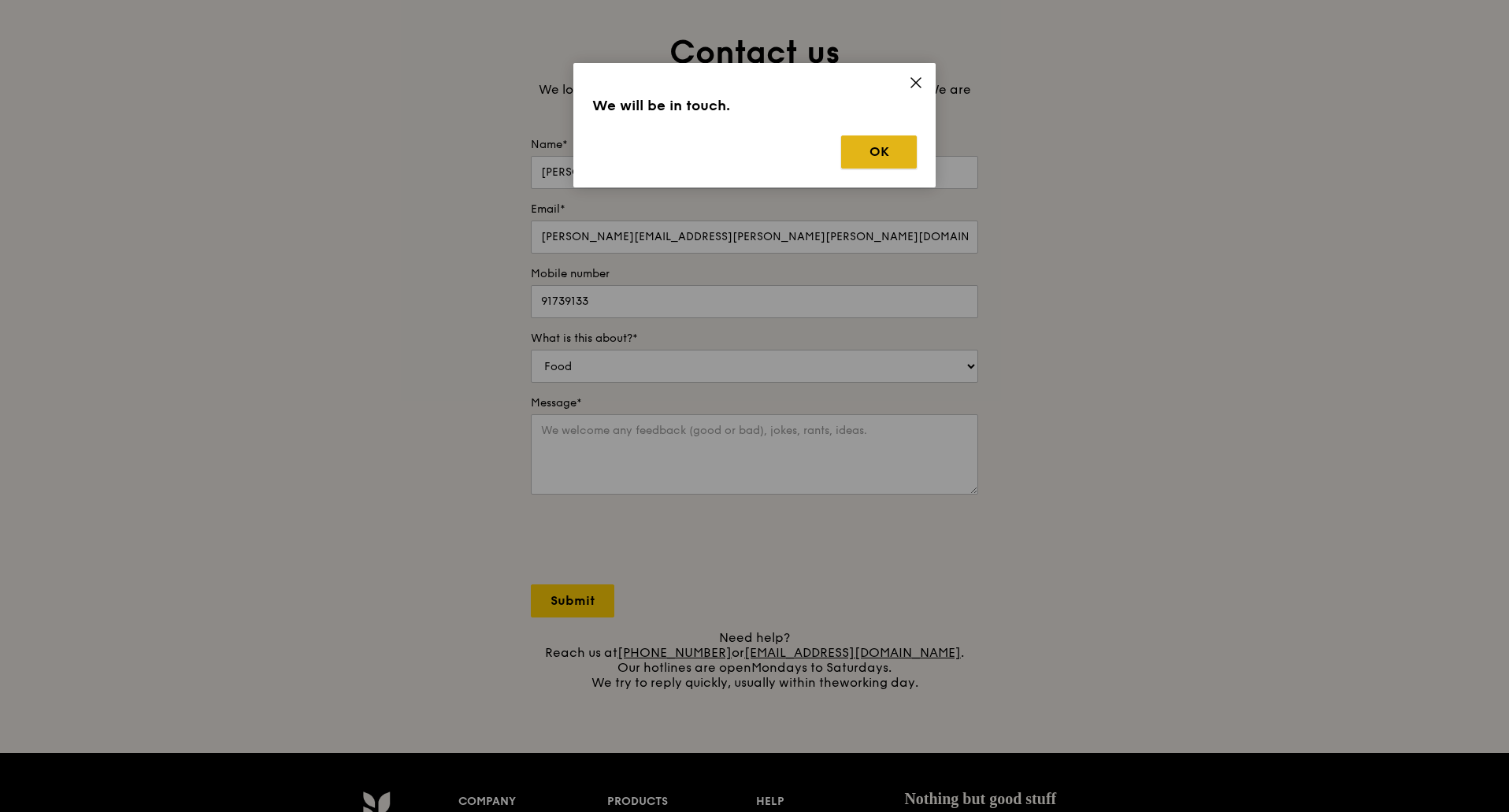
click at [882, 142] on button "OK" at bounding box center [878, 152] width 76 height 33
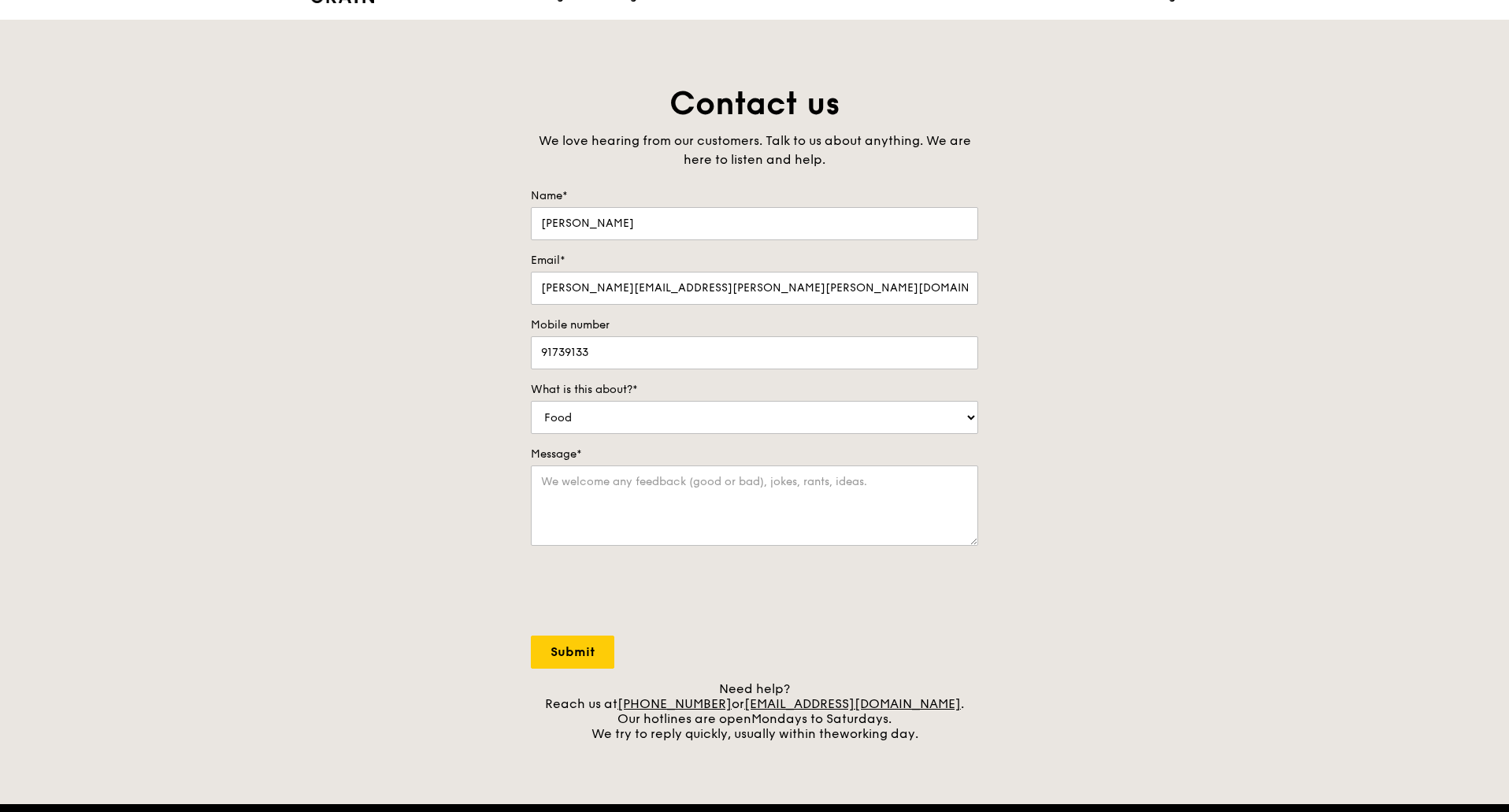
scroll to position [0, 0]
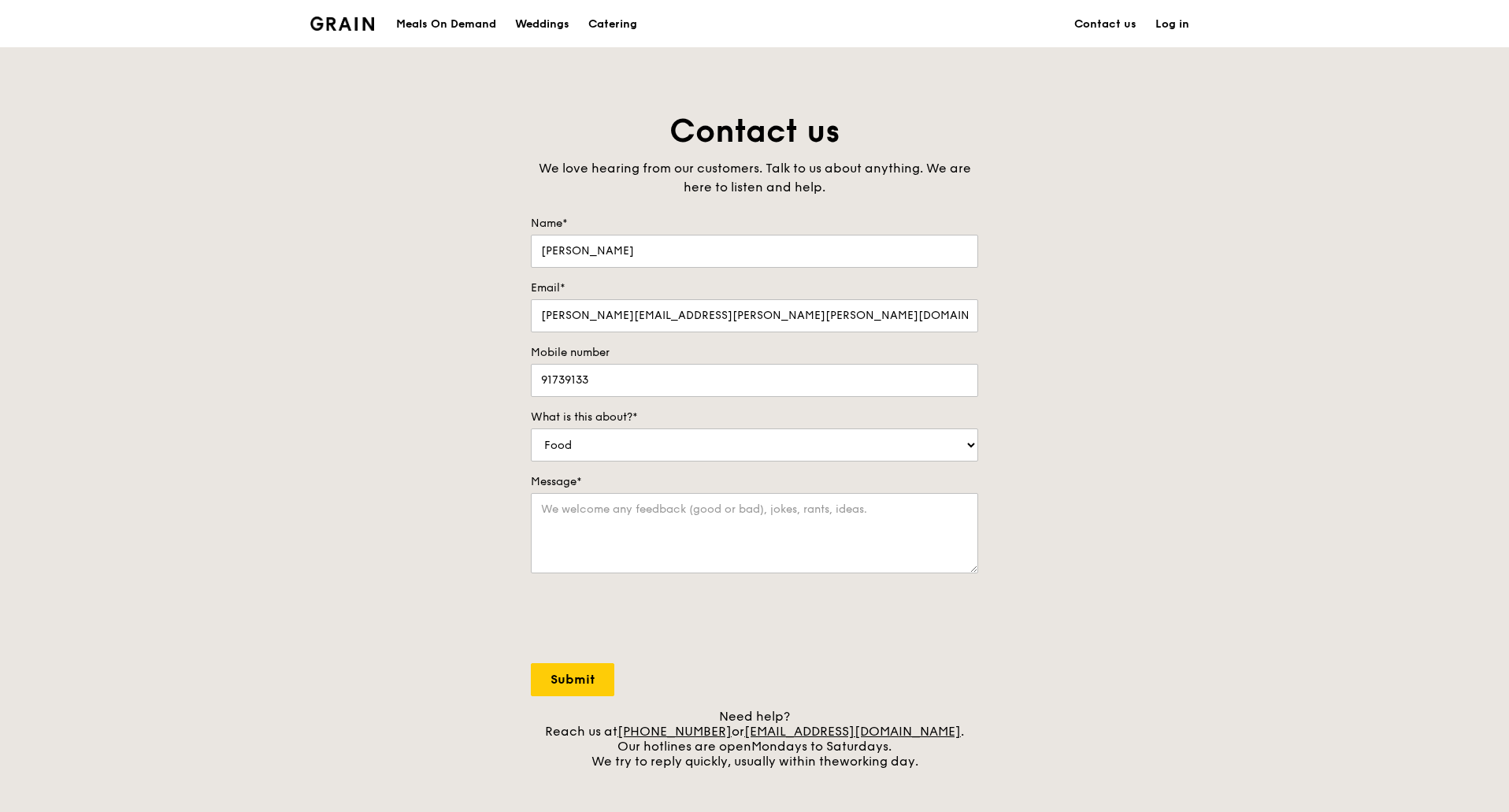
click at [351, 22] on img at bounding box center [342, 23] width 64 height 14
